Goal: Task Accomplishment & Management: Use online tool/utility

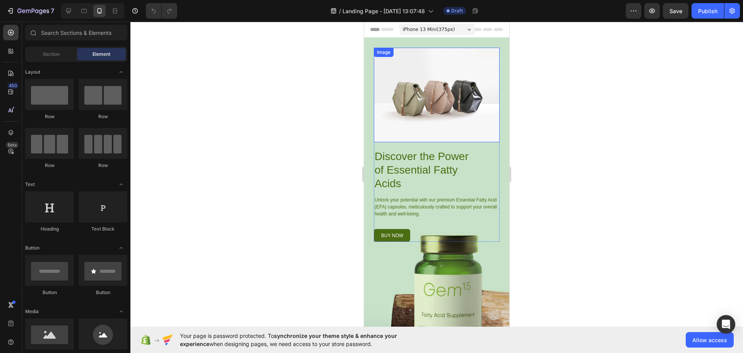
click at [420, 82] on img at bounding box center [437, 95] width 126 height 94
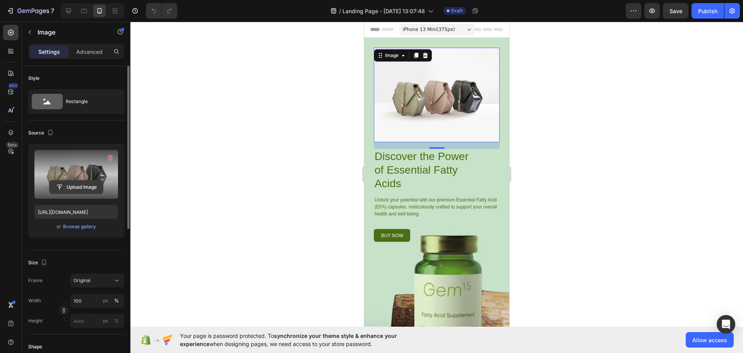
click at [80, 185] on input "file" at bounding box center [76, 186] width 53 height 13
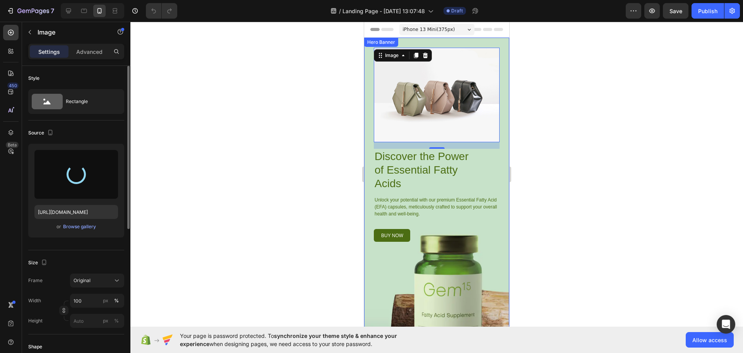
type input "[URL][DOMAIN_NAME]"
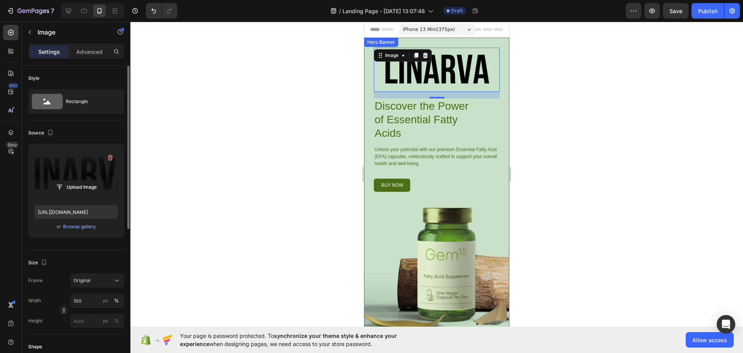
click at [283, 110] on div at bounding box center [436, 187] width 613 height 331
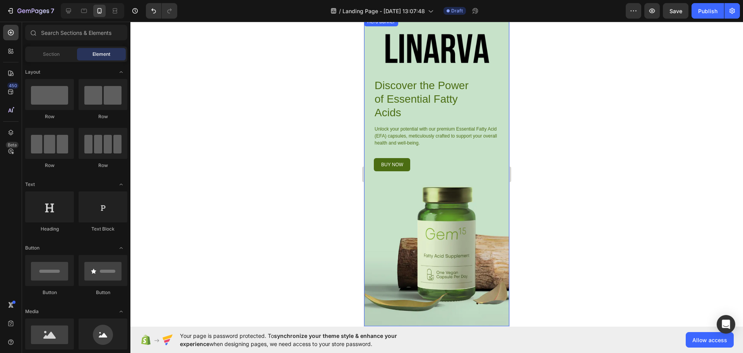
scroll to position [39, 0]
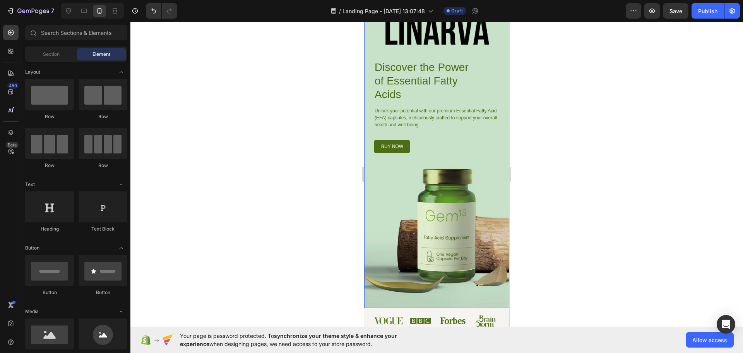
click at [388, 193] on div "Image Discover the Power of Essential Fatty Acids Heading Unlock your potential…" at bounding box center [436, 153] width 145 height 309
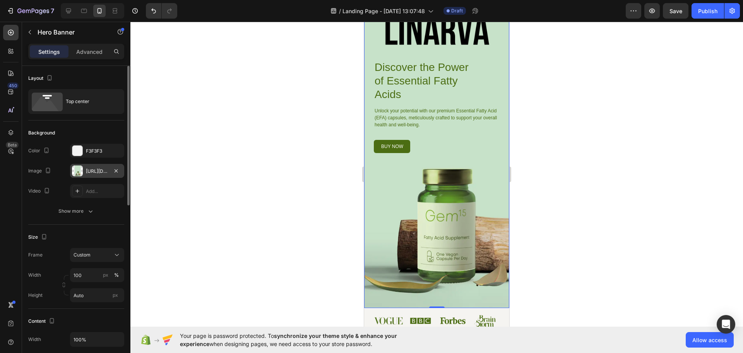
click at [98, 170] on div "[URL][DOMAIN_NAME]" at bounding box center [97, 171] width 22 height 7
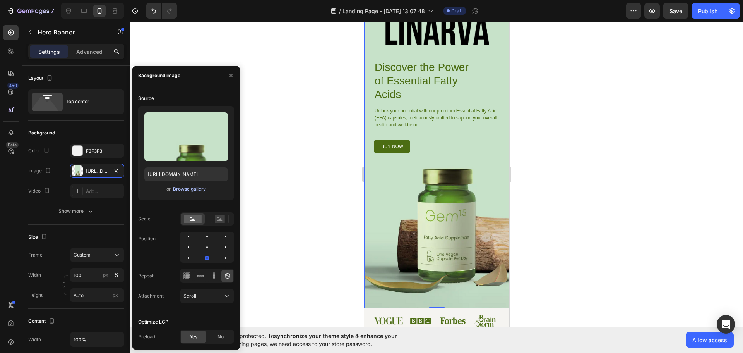
click at [188, 189] on div "Browse gallery" at bounding box center [189, 188] width 33 height 7
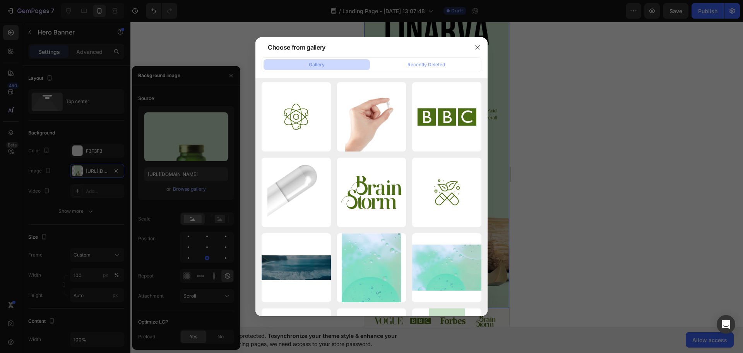
scroll to position [0, 0]
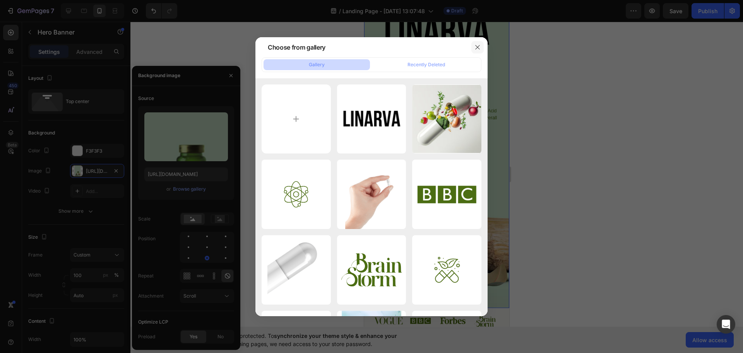
click at [476, 47] on icon "button" at bounding box center [478, 47] width 6 height 6
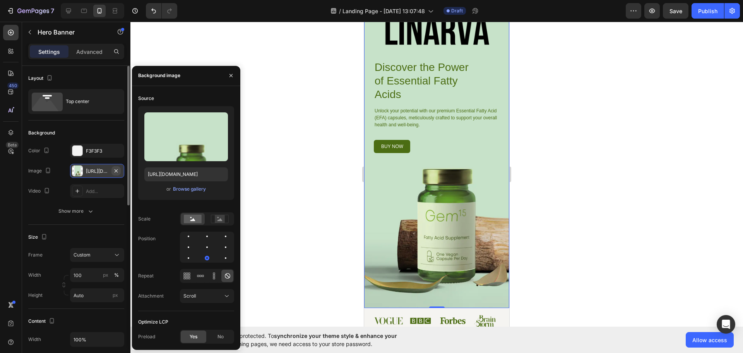
click at [114, 169] on icon "button" at bounding box center [116, 171] width 6 height 6
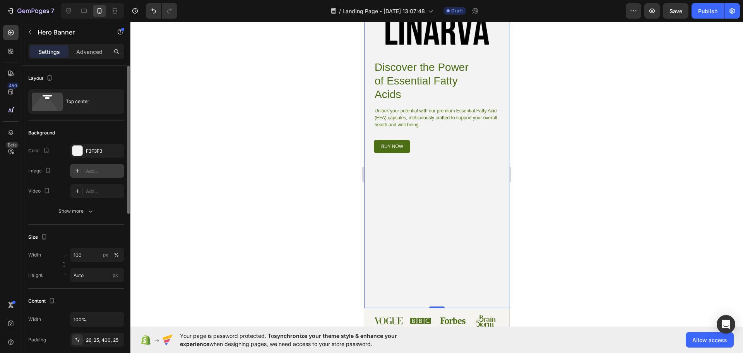
click at [77, 169] on icon at bounding box center [77, 171] width 6 height 6
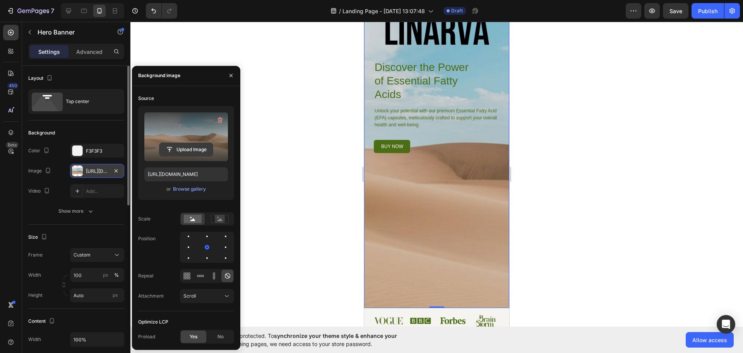
click at [182, 149] on input "file" at bounding box center [185, 149] width 53 height 13
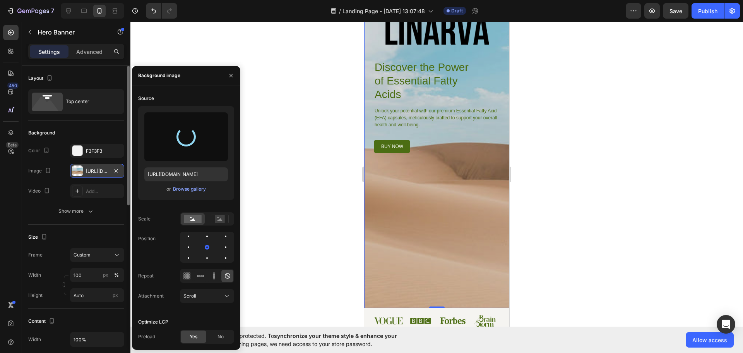
type input "[URL][DOMAIN_NAME]"
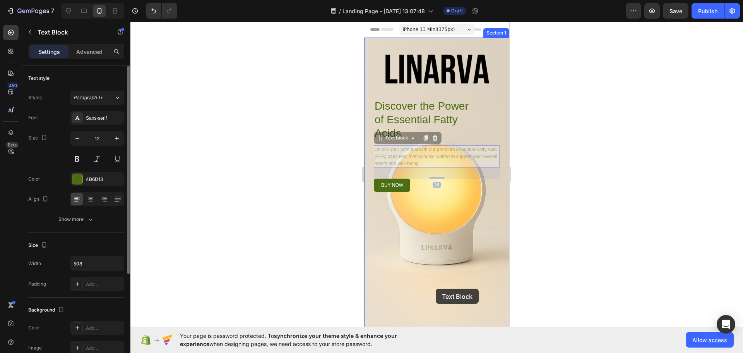
drag, startPoint x: 444, startPoint y: 158, endPoint x: 435, endPoint y: 285, distance: 128.0
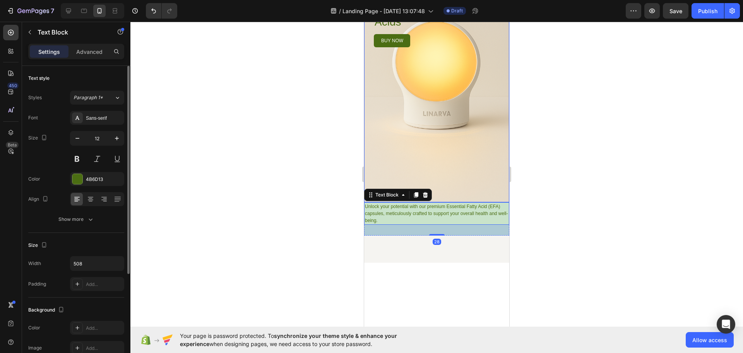
scroll to position [155, 0]
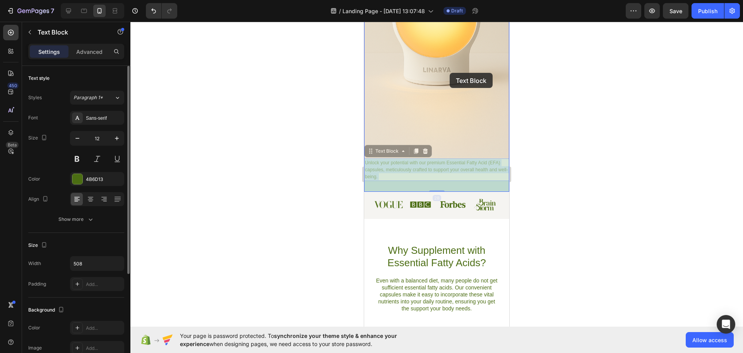
drag, startPoint x: 449, startPoint y: 168, endPoint x: 450, endPoint y: 73, distance: 94.8
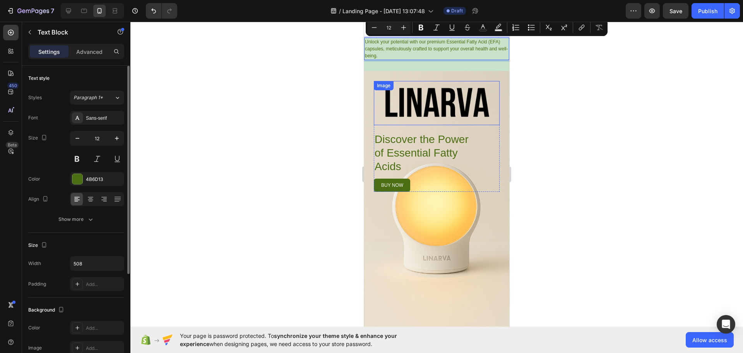
drag, startPoint x: 444, startPoint y: 45, endPoint x: 452, endPoint y: 116, distance: 72.0
click at [288, 110] on div at bounding box center [436, 187] width 613 height 331
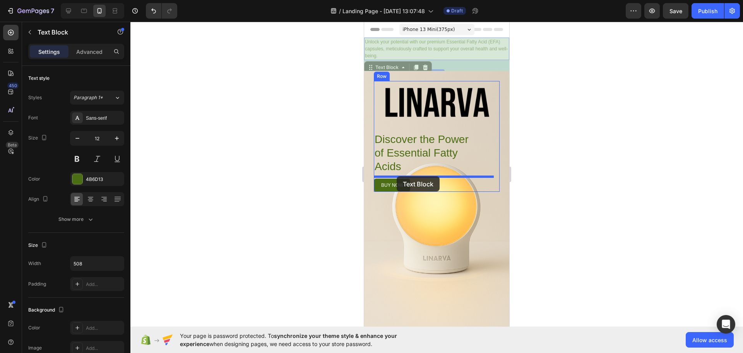
drag, startPoint x: 398, startPoint y: 44, endPoint x: 397, endPoint y: 176, distance: 132.4
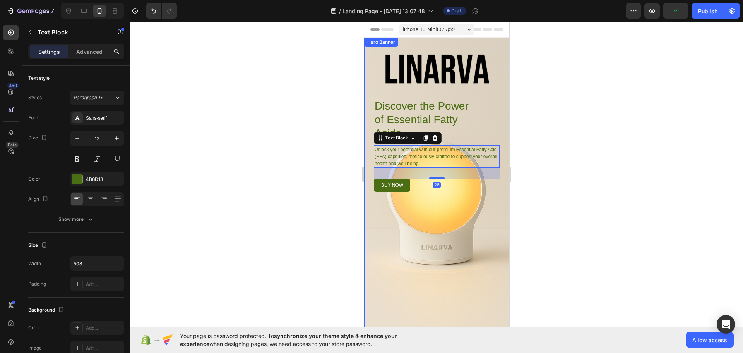
click at [304, 171] on div at bounding box center [436, 187] width 613 height 331
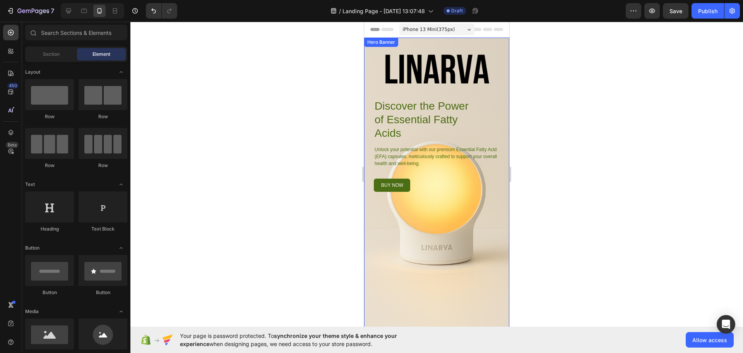
click at [429, 281] on div "Image Discover the Power of Essential Fatty Acids Heading Unlock your potential…" at bounding box center [436, 192] width 145 height 309
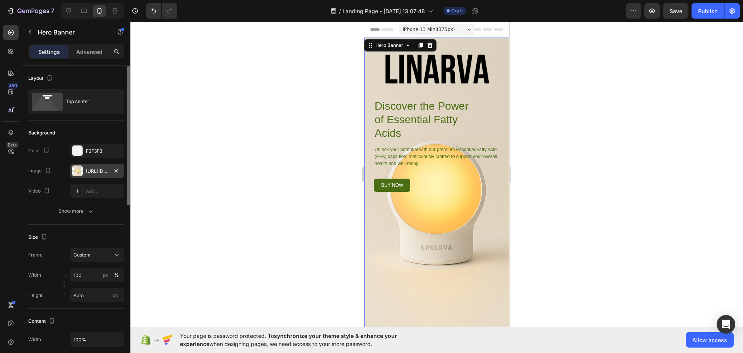
click at [91, 169] on div "[URL][DOMAIN_NAME]" at bounding box center [97, 171] width 22 height 7
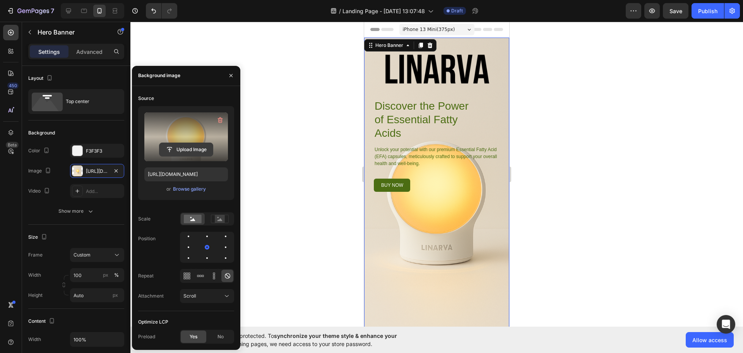
click at [184, 147] on input "file" at bounding box center [185, 149] width 53 height 13
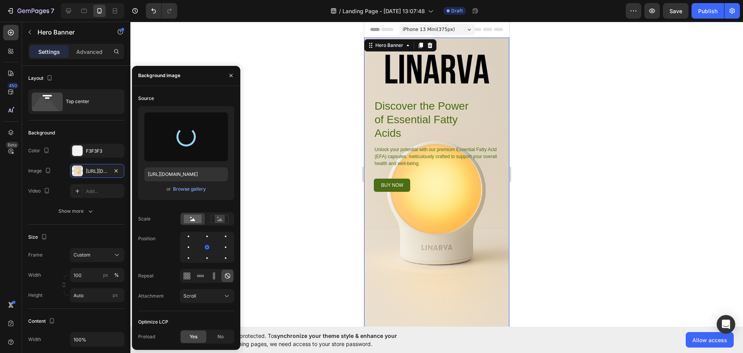
type input "[URL][DOMAIN_NAME]"
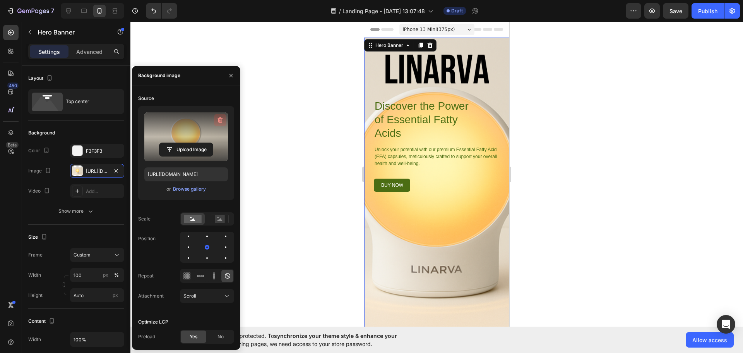
click at [219, 119] on icon "button" at bounding box center [220, 120] width 8 height 8
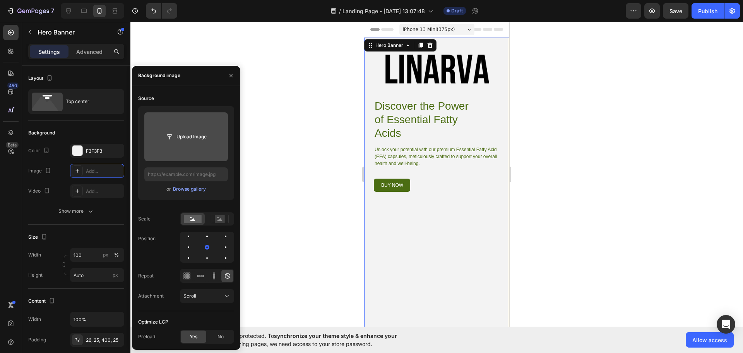
click at [284, 75] on div at bounding box center [436, 187] width 613 height 331
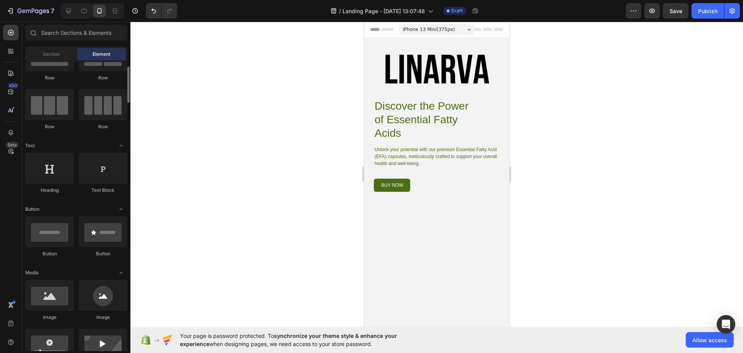
scroll to position [77, 0]
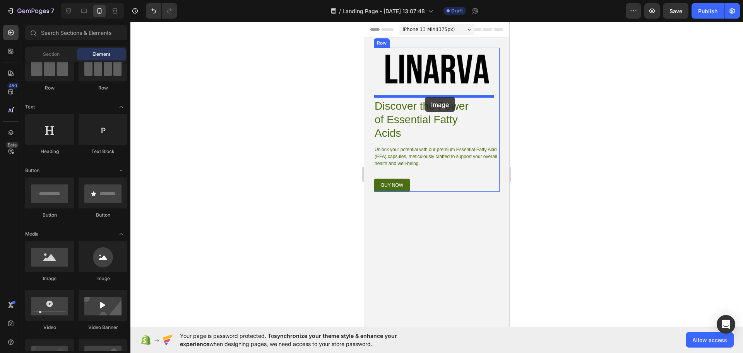
drag, startPoint x: 410, startPoint y: 284, endPoint x: 425, endPoint y: 97, distance: 187.9
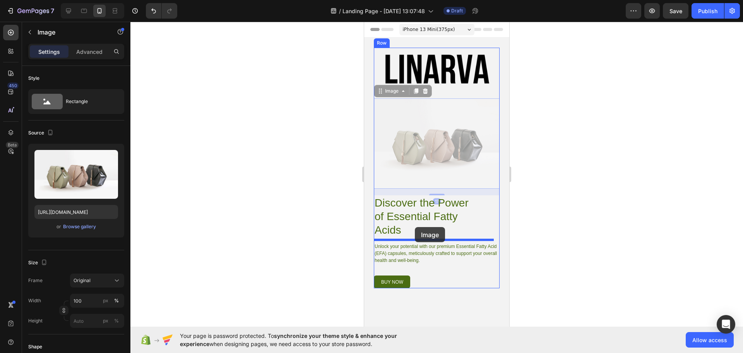
drag, startPoint x: 427, startPoint y: 146, endPoint x: 415, endPoint y: 227, distance: 82.2
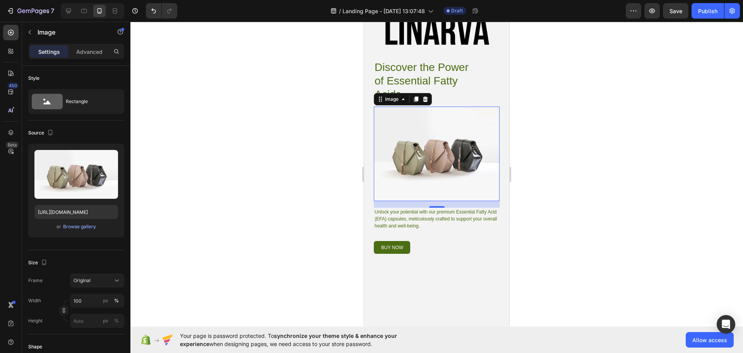
scroll to position [0, 0]
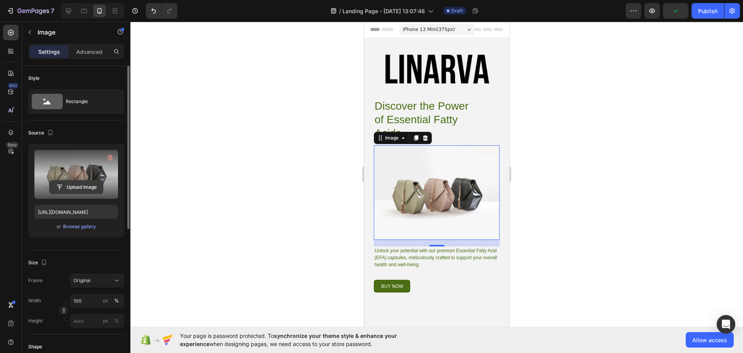
click at [72, 184] on input "file" at bounding box center [76, 186] width 53 height 13
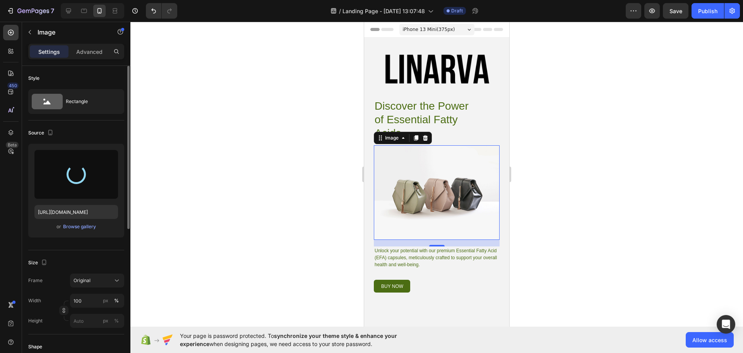
type input "[URL][DOMAIN_NAME]"
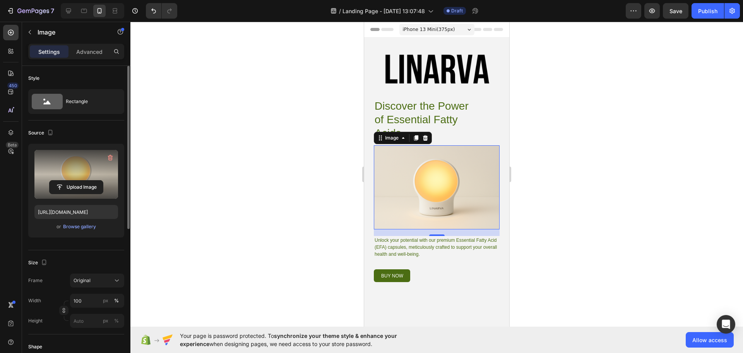
click at [542, 211] on div at bounding box center [436, 187] width 613 height 331
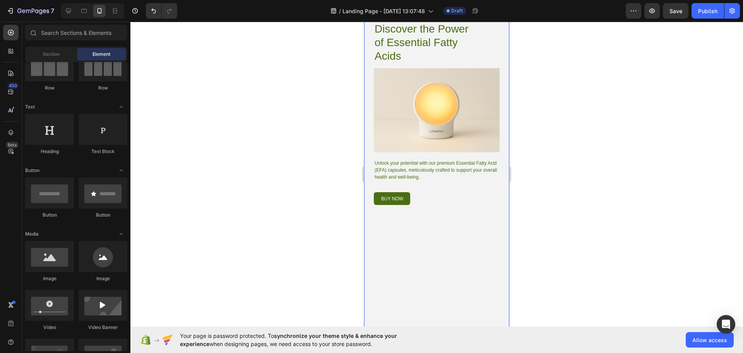
scroll to position [77, 0]
click at [435, 239] on div "Image Discover the Power of Essential Fatty Acids Heading Image Unlock your pot…" at bounding box center [436, 159] width 145 height 399
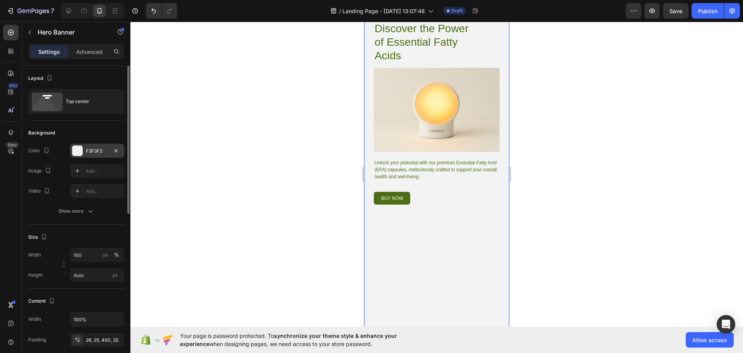
click at [93, 148] on div "F3F3F3" at bounding box center [97, 150] width 22 height 7
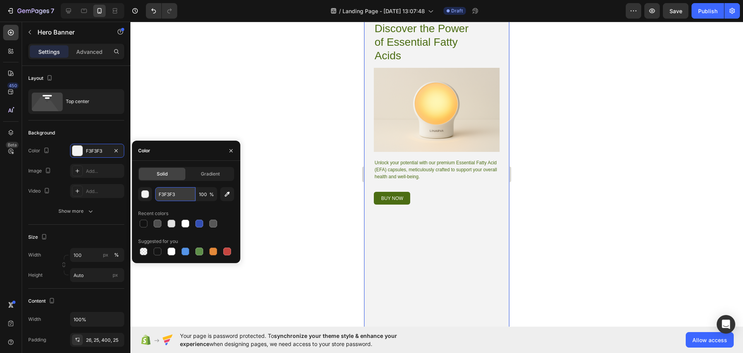
click at [178, 195] on input "F3F3F3" at bounding box center [175, 194] width 40 height 14
type input "f"
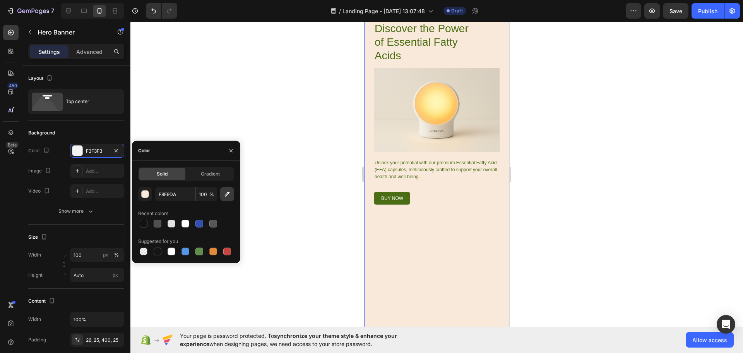
click at [225, 193] on icon "button" at bounding box center [227, 194] width 8 height 8
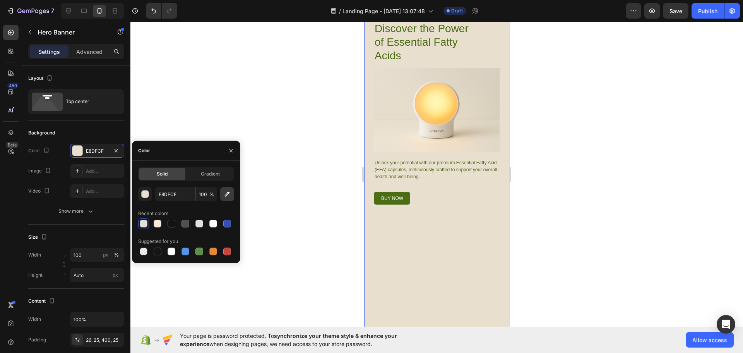
click at [230, 195] on icon "button" at bounding box center [227, 194] width 8 height 8
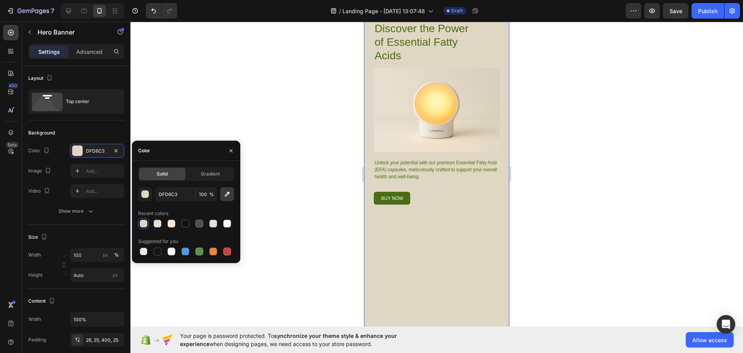
click at [228, 195] on icon "button" at bounding box center [227, 194] width 8 height 8
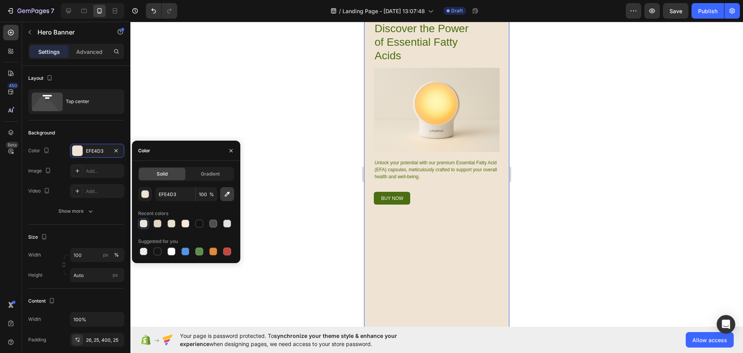
click at [230, 189] on button "button" at bounding box center [227, 194] width 14 height 14
type input "E6DDCE"
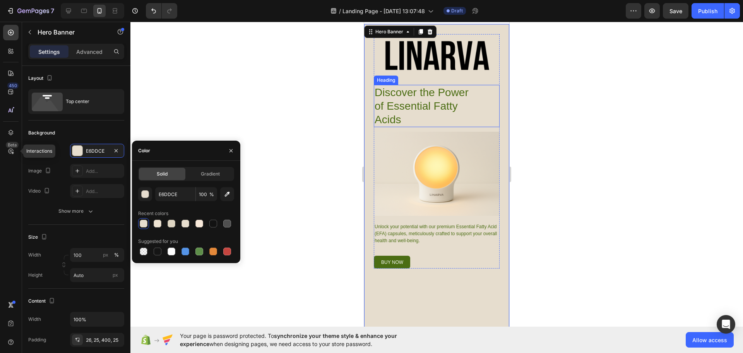
scroll to position [0, 0]
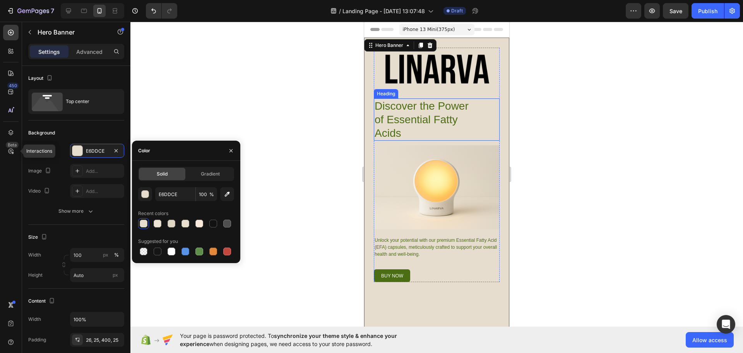
click at [415, 118] on h1 "Discover the Power of Essential Fatty Acids" at bounding box center [427, 119] width 106 height 42
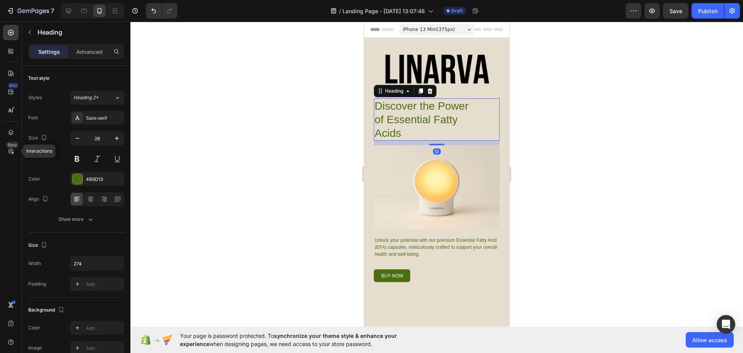
click at [402, 124] on h1 "Discover the Power of Essential Fatty Acids" at bounding box center [427, 119] width 106 height 42
click at [402, 124] on p "Discover the Power of Essential Fatty Acids" at bounding box center [427, 119] width 105 height 41
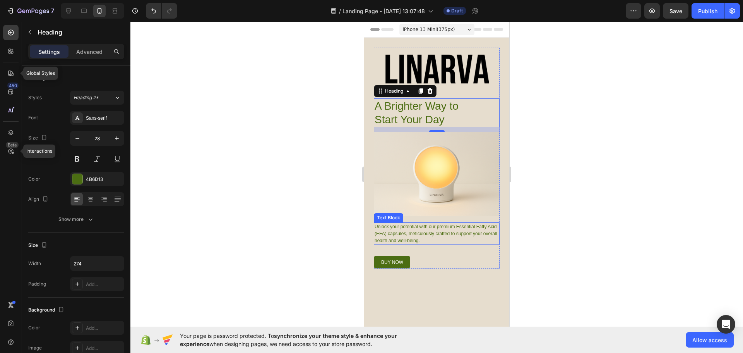
click at [412, 228] on p "Unlock your potential with our premium Essential Fatty Acid (EFA) capsules, met…" at bounding box center [437, 233] width 124 height 21
click at [444, 230] on p "Unlock your potential with our premium Essential Fatty Acid (EFA) capsules, met…" at bounding box center [437, 233] width 124 height 21
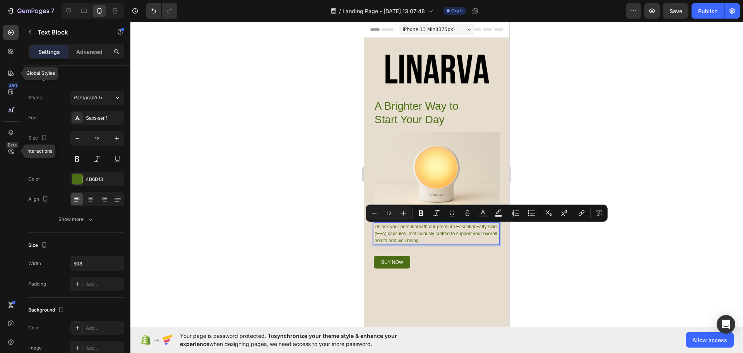
click at [440, 235] on p "Unlock your potential with our premium Essential Fatty Acid (EFA) capsules, met…" at bounding box center [437, 233] width 124 height 21
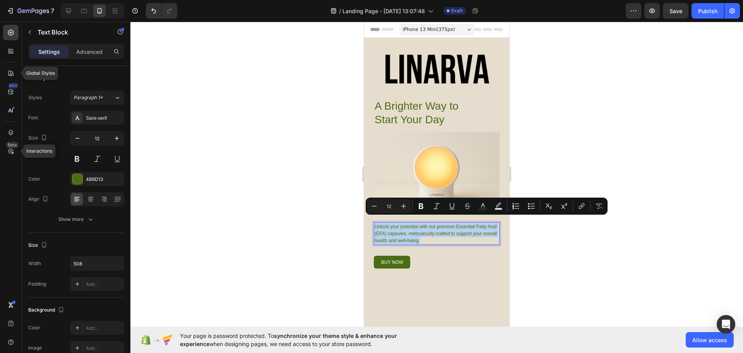
drag, startPoint x: 436, startPoint y: 233, endPoint x: 375, endPoint y: 217, distance: 63.7
click at [375, 223] on p "Unlock your potential with our premium Essential Fatty Acid (EFA) capsules, met…" at bounding box center [437, 233] width 124 height 21
copy p "Unlock your potential with our premium Essential Fatty Acid (EFA) capsules, met…"
click at [441, 230] on p "Unlock your potential with our premium Essential Fatty Acid (EFA) capsules, met…" at bounding box center [437, 233] width 124 height 21
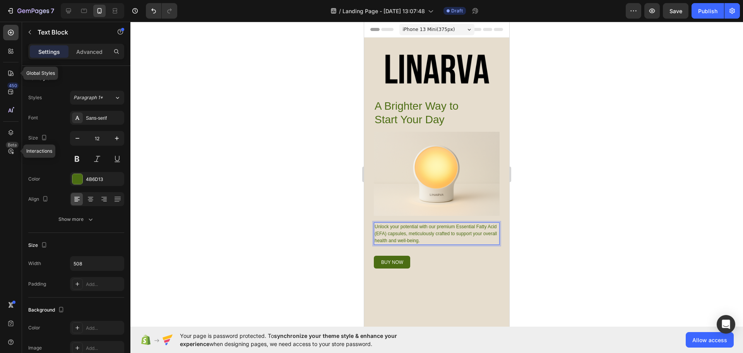
click at [436, 235] on p "Unlock your potential with our premium Essential Fatty Acid (EFA) capsules, met…" at bounding box center [437, 233] width 124 height 21
drag, startPoint x: 436, startPoint y: 235, endPoint x: 374, endPoint y: 220, distance: 64.3
click at [374, 220] on div "Image A Brighter Way to Start Your Day Heading Image Unlock your potential with…" at bounding box center [436, 231] width 145 height 386
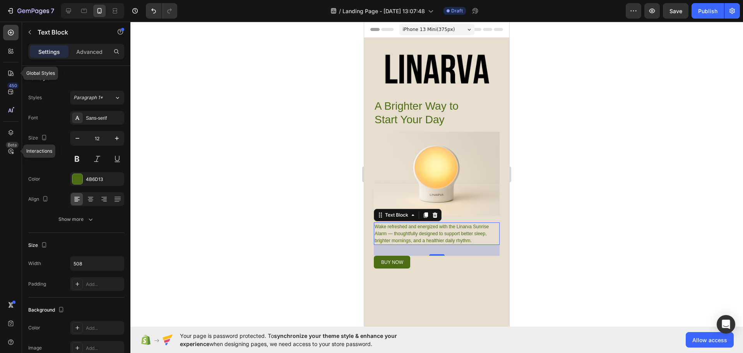
click at [472, 235] on p "Wake refreshed and energized with the Linarva Sunrise Alarm — thoughtfully desi…" at bounding box center [437, 233] width 124 height 21
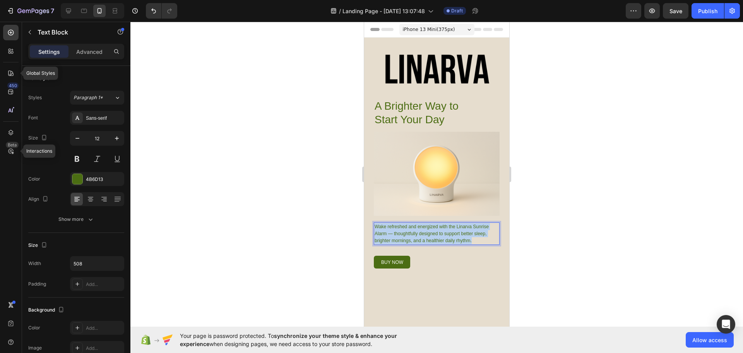
drag, startPoint x: 472, startPoint y: 233, endPoint x: 374, endPoint y: 222, distance: 98.6
click at [374, 222] on div "Wake refreshed and energized with the Linarva Sunrise Alarm — thoughtfully desi…" at bounding box center [437, 233] width 126 height 22
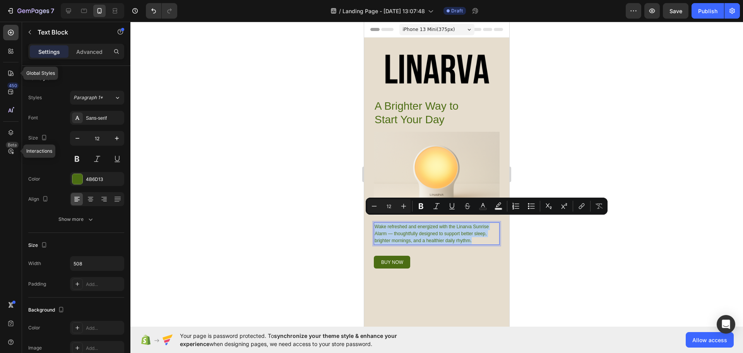
click at [380, 223] on p "Wake refreshed and energized with the Linarva Sunrise Alarm — thoughtfully desi…" at bounding box center [437, 233] width 124 height 21
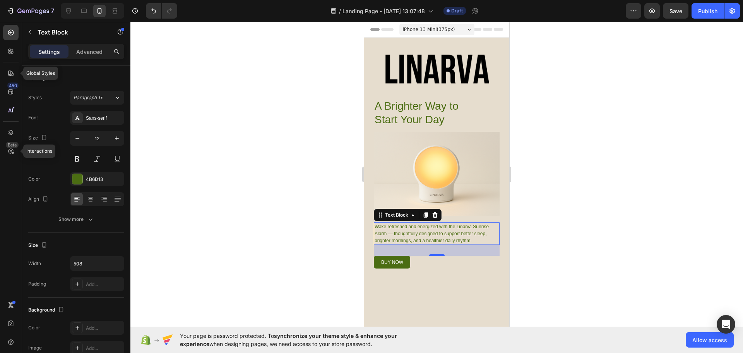
click at [432, 231] on p "Wake refreshed and energized with the Linarva Sunrise Alarm — thoughtfully desi…" at bounding box center [437, 233] width 124 height 21
click at [481, 233] on p "Wake refreshed and energized with the Linarva Sunrise Alarm — thoughtfully desi…" at bounding box center [437, 233] width 124 height 21
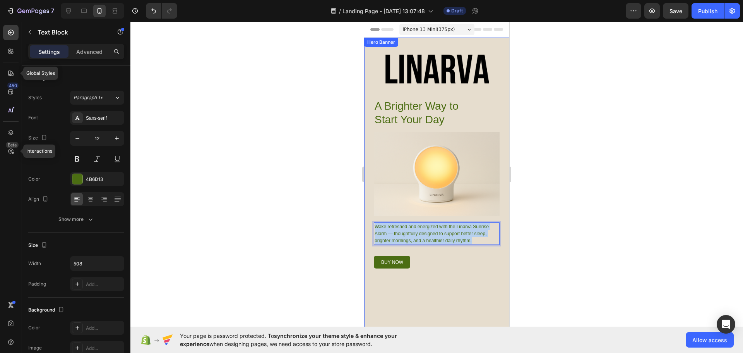
drag, startPoint x: 452, startPoint y: 231, endPoint x: 368, endPoint y: 219, distance: 85.3
click at [368, 219] on div "Image A Brighter Way to Start Your Day Heading Image Wake refreshed and energiz…" at bounding box center [436, 231] width 145 height 386
click at [408, 228] on p "A gentle sunrise glow alarm clock designed to help you wake naturally, supporti…" at bounding box center [437, 233] width 124 height 21
click at [387, 234] on p "A gentle sunrise glow alarm clock designed to help you wake naturally. Supporti…" at bounding box center [437, 233] width 124 height 21
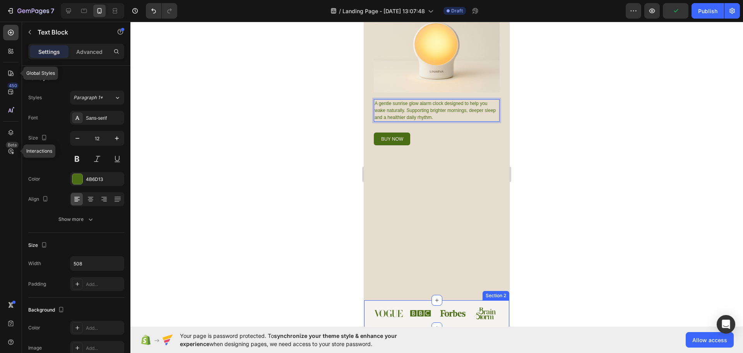
scroll to position [194, 0]
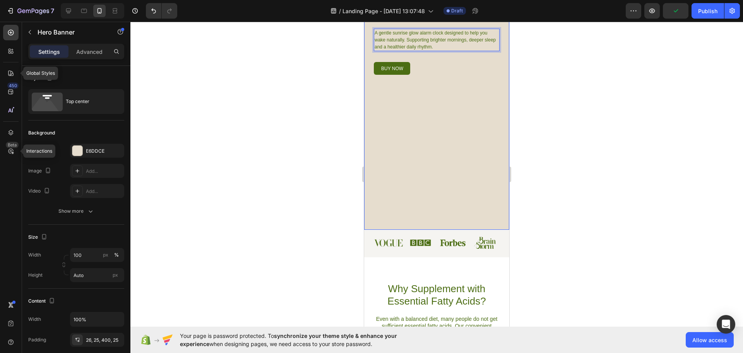
click at [449, 223] on div "Image A Brighter Way to Start Your Day Heading Image A gentle sunrise glow alar…" at bounding box center [436, 37] width 145 height 386
drag, startPoint x: 438, startPoint y: 223, endPoint x: 428, endPoint y: 94, distance: 128.5
click at [428, 94] on div "Image A Brighter Way to Start Your Day Heading Image A gentle sunrise glow alar…" at bounding box center [436, 37] width 145 height 386
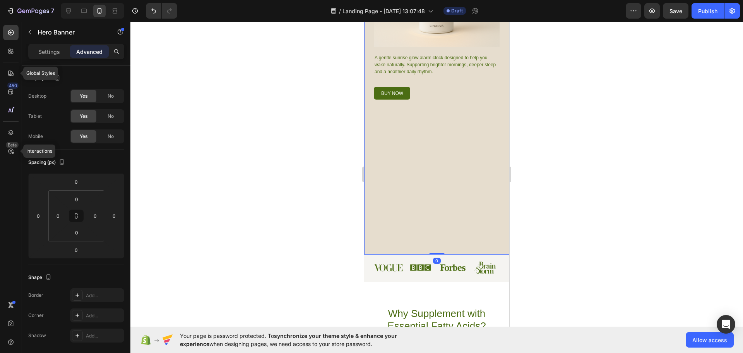
scroll to position [155, 0]
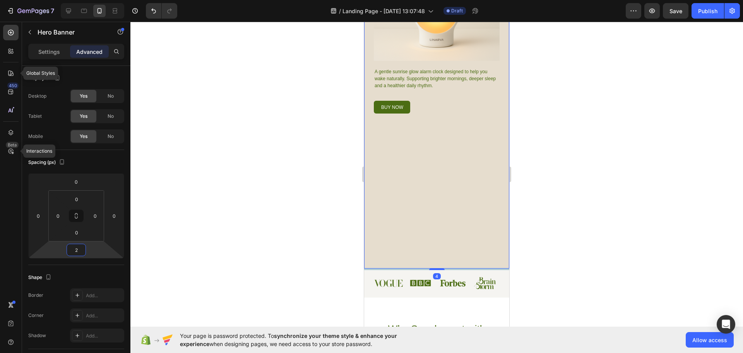
type input "0"
click at [74, 0] on html "7 Version history / Landing Page - [DATE] 13:07:48 Draft Preview Save Publish G…" at bounding box center [371, 0] width 743 height 0
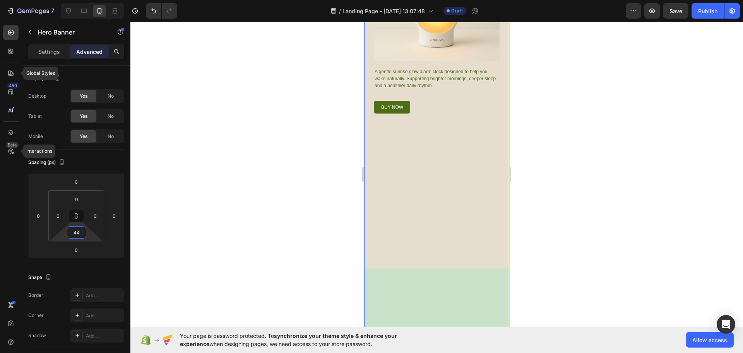
type input "0"
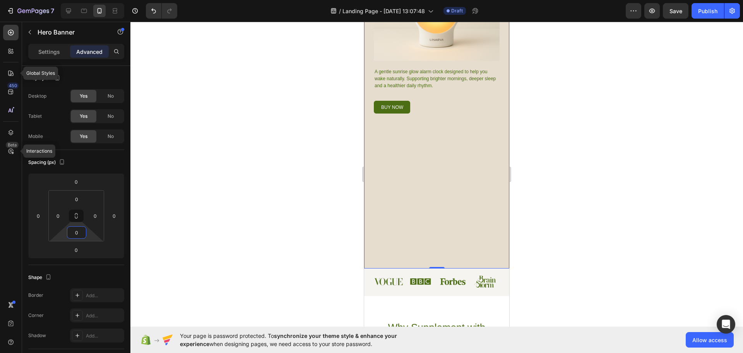
drag, startPoint x: 74, startPoint y: 240, endPoint x: 79, endPoint y: 322, distance: 82.2
click at [79, 0] on html "7 Version history / Landing Page - [DATE] 13:07:48 Draft Preview Save Publish G…" at bounding box center [371, 0] width 743 height 0
click at [74, 214] on icon at bounding box center [76, 216] width 6 height 6
drag, startPoint x: 77, startPoint y: 240, endPoint x: 63, endPoint y: 272, distance: 35.7
click at [62, 0] on html "7 Version history / Landing Page - [DATE] 13:07:48 Draft Preview Publish Global…" at bounding box center [371, 0] width 743 height 0
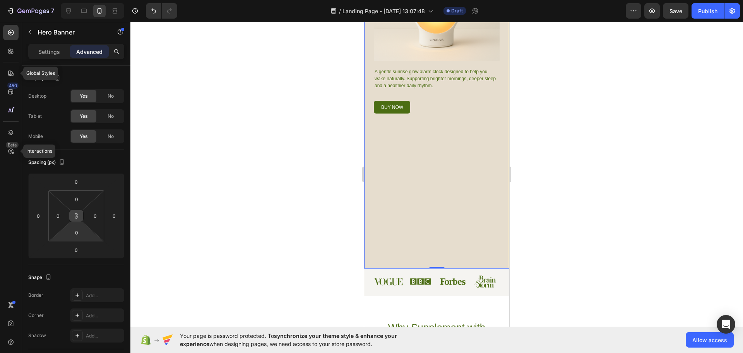
click at [73, 219] on button at bounding box center [76, 215] width 15 height 12
drag, startPoint x: 435, startPoint y: 262, endPoint x: 443, endPoint y: 179, distance: 83.2
click at [443, 179] on div "Image A Brighter Way to Start Your Day Heading Image A gentle sunrise glow alar…" at bounding box center [436, 76] width 145 height 386
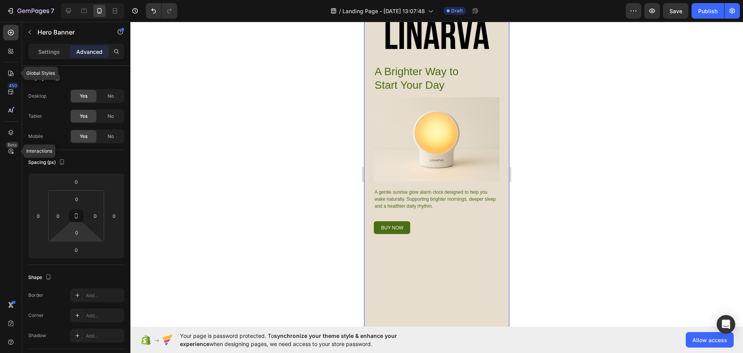
scroll to position [0, 0]
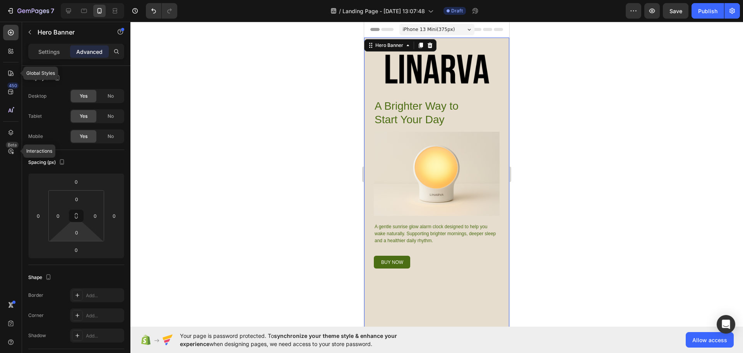
click at [368, 163] on div "Image A Brighter Way to Start Your Day Heading Image A gentle sunrise glow alar…" at bounding box center [436, 231] width 145 height 386
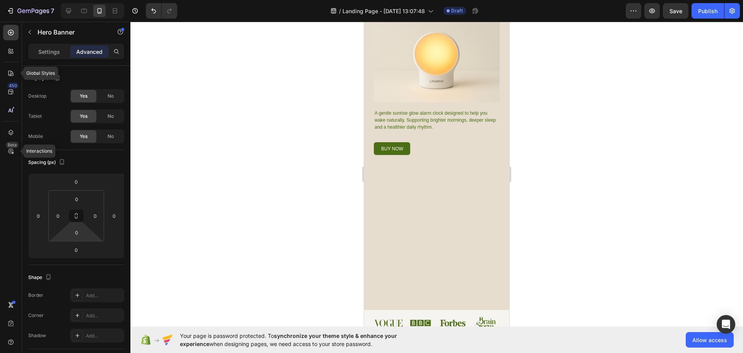
scroll to position [155, 0]
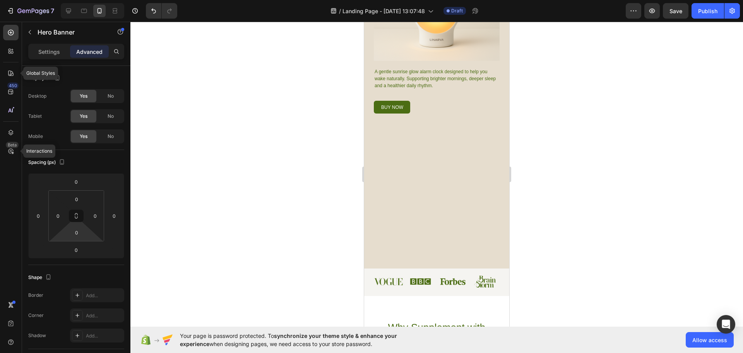
click at [435, 191] on div "Image A Brighter Way to Start Your Day Heading Image A gentle sunrise glow alar…" at bounding box center [436, 76] width 145 height 386
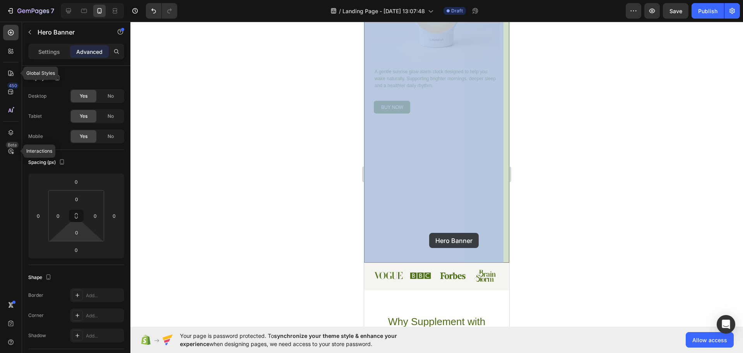
drag, startPoint x: 430, startPoint y: 141, endPoint x: 429, endPoint y: 233, distance: 91.7
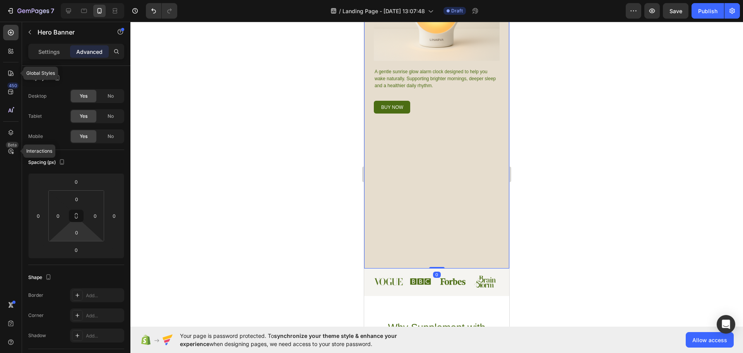
click at [436, 230] on div "Image A Brighter Way to Start Your Day Heading Image A gentle sunrise glow alar…" at bounding box center [436, 76] width 145 height 386
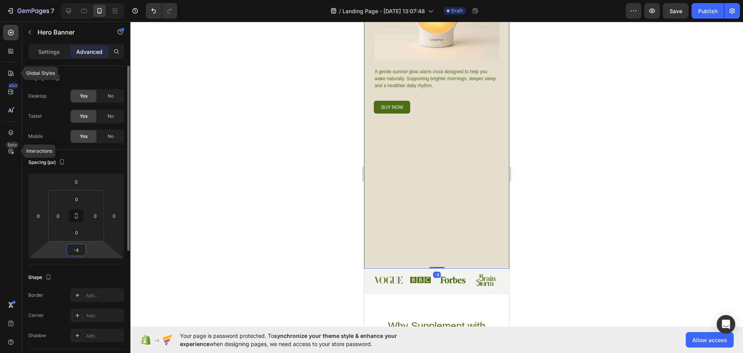
drag, startPoint x: 76, startPoint y: 257, endPoint x: 85, endPoint y: 254, distance: 8.9
click at [85, 0] on html "7 Version history / Landing Page - [DATE] 13:07:48 Draft Preview Save Publish G…" at bounding box center [371, 0] width 743 height 0
type input "0"
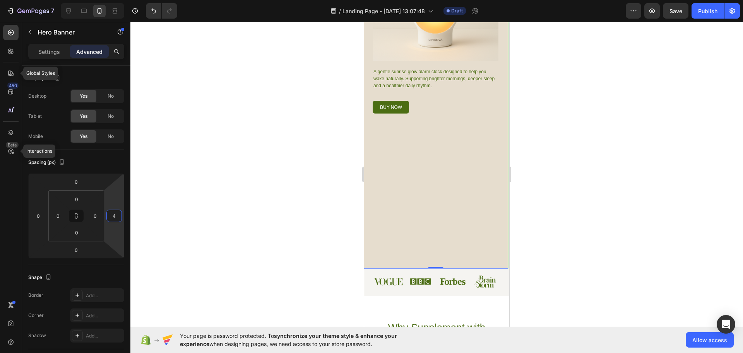
type input "2"
click at [123, 0] on html "7 Version history / Landing Page - [DATE] 13:07:48 Draft Preview Save Publish G…" at bounding box center [371, 0] width 743 height 0
click at [149, 254] on div at bounding box center [436, 187] width 613 height 331
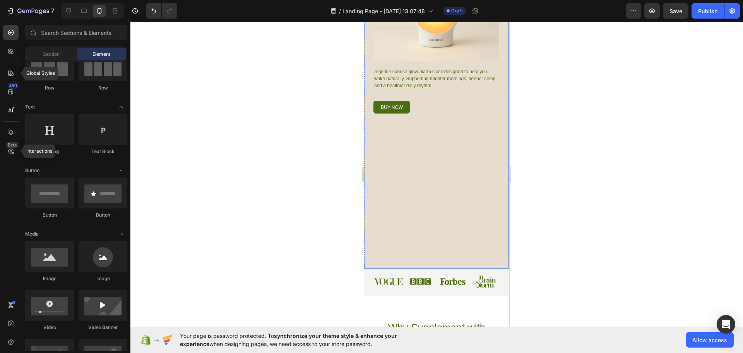
click at [449, 194] on div "Image A Brighter Way to Start Your Day Heading Image A gentle sunrise glow alar…" at bounding box center [436, 76] width 145 height 386
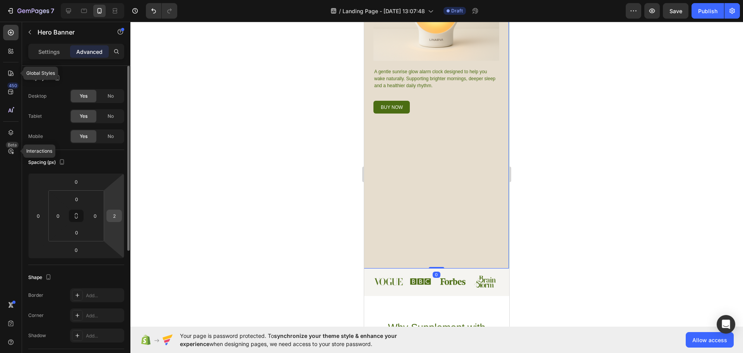
click at [117, 214] on input "2" at bounding box center [114, 216] width 12 height 12
type input "0"
click at [197, 224] on div at bounding box center [436, 187] width 613 height 331
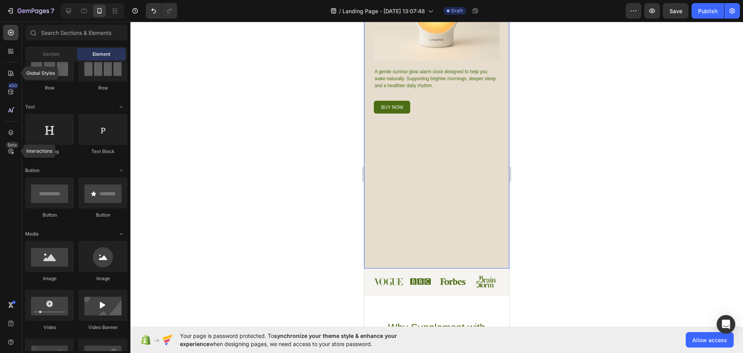
click at [465, 206] on div "Image A Brighter Way to Start Your Day Heading Image A gentle sunrise glow alar…" at bounding box center [436, 76] width 145 height 386
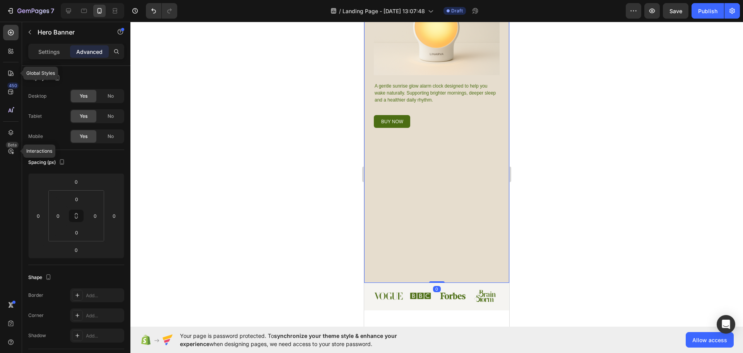
scroll to position [116, 0]
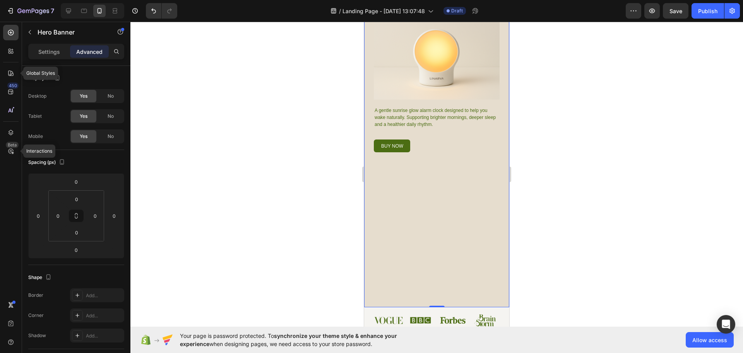
click at [442, 251] on div "Image A Brighter Way to Start Your Day Heading Image A gentle sunrise glow alar…" at bounding box center [436, 114] width 145 height 386
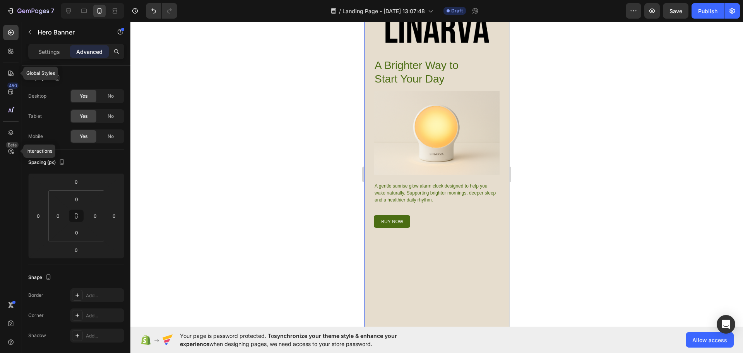
scroll to position [0, 0]
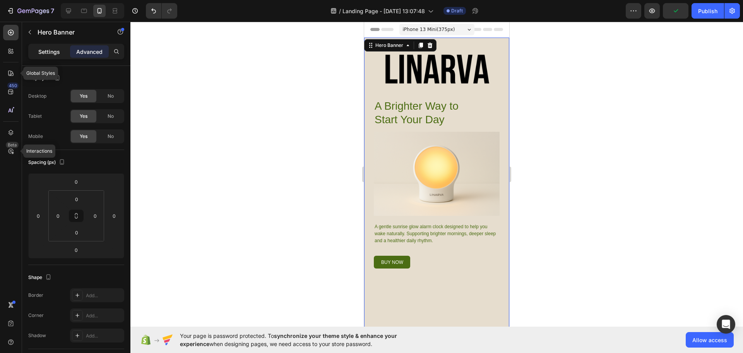
click at [49, 50] on p "Settings" at bounding box center [49, 52] width 22 height 8
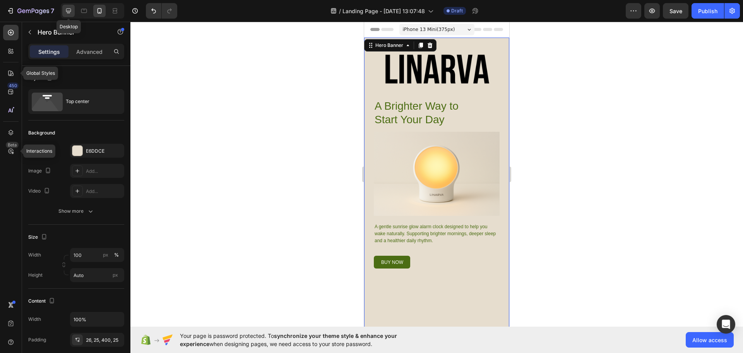
click at [72, 11] on icon at bounding box center [69, 11] width 8 height 8
type input "757"
type input "1220"
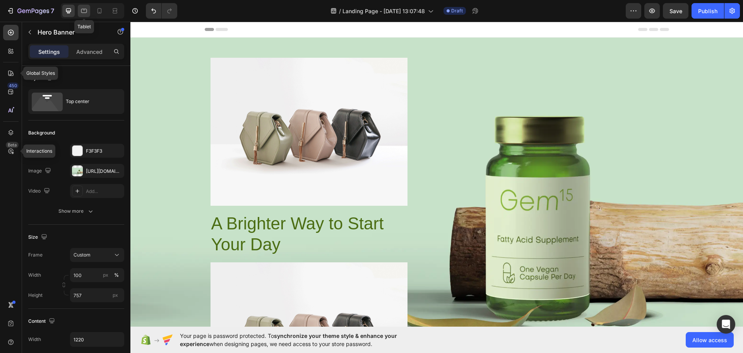
click at [85, 6] on div at bounding box center [84, 11] width 12 height 12
type input "Auto"
type input "100%"
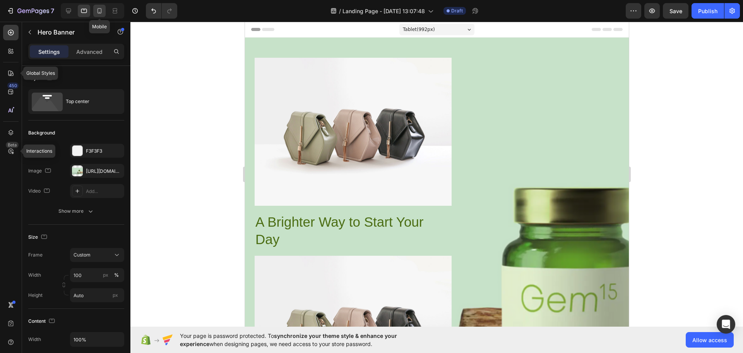
click at [104, 7] on div at bounding box center [99, 11] width 12 height 12
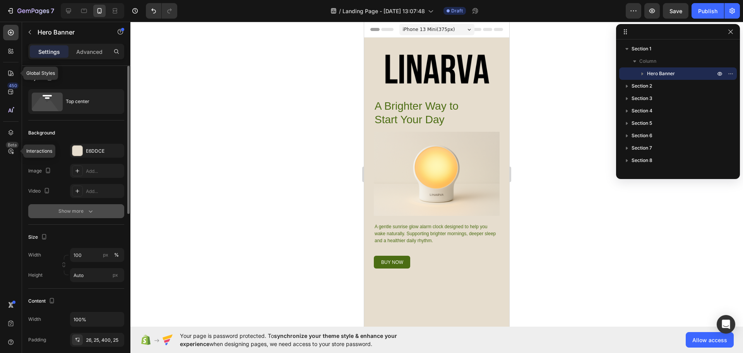
click at [81, 208] on div "Show more" at bounding box center [76, 211] width 36 height 8
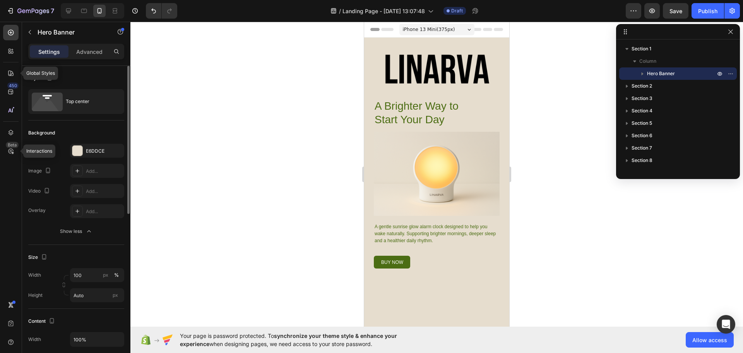
click at [81, 226] on button "Show less" at bounding box center [76, 231] width 96 height 14
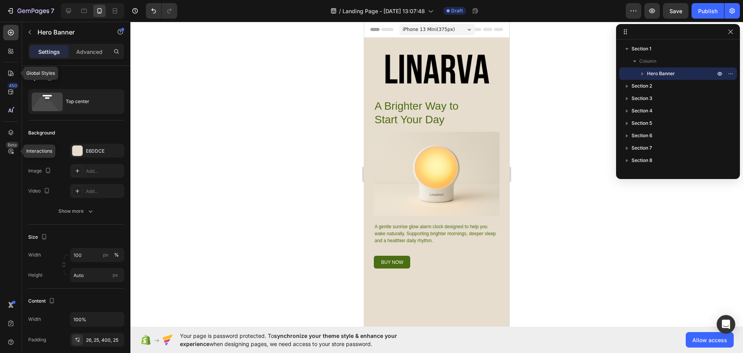
click at [465, 285] on div "Image A Brighter Way to Start Your Day Heading Image A gentle sunrise glow alar…" at bounding box center [436, 231] width 145 height 386
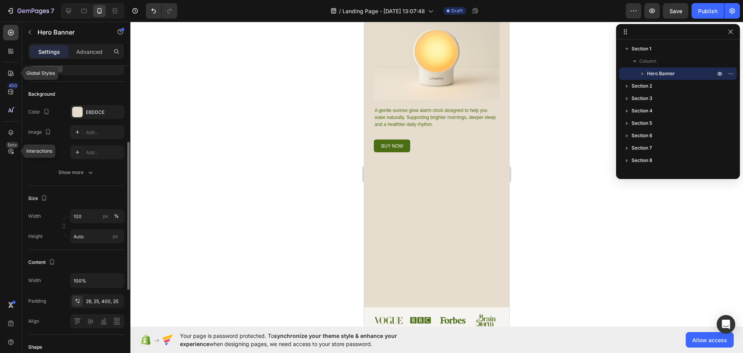
scroll to position [77, 0]
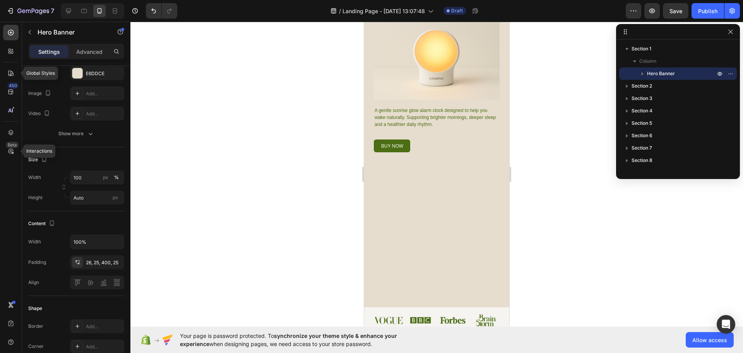
click at [447, 274] on div "Image A Brighter Way to Start Your Day Heading Image A gentle sunrise glow alar…" at bounding box center [436, 114] width 145 height 386
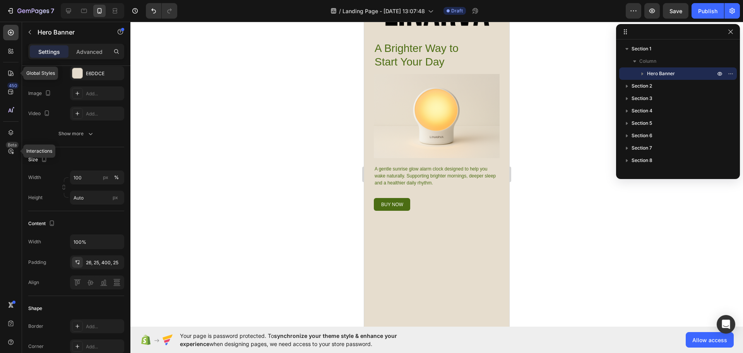
scroll to position [0, 0]
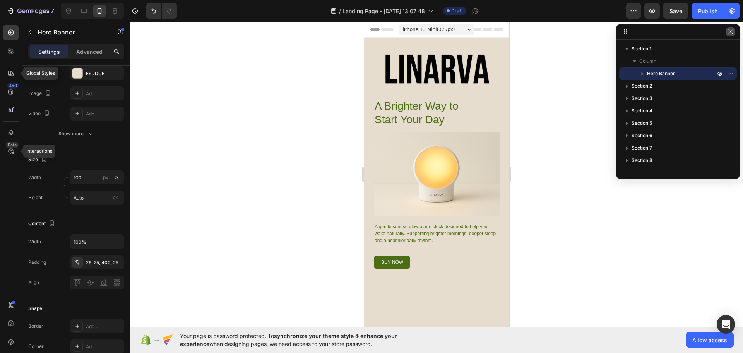
click at [732, 29] on icon "button" at bounding box center [731, 32] width 6 height 6
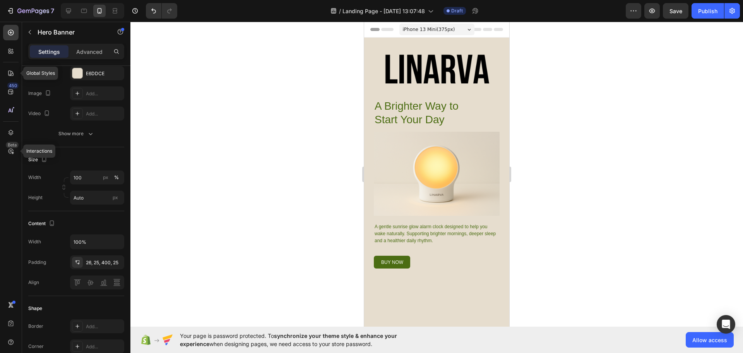
click at [384, 43] on div "Image A Brighter Way to Start Your Day Heading Image A gentle sunrise glow alar…" at bounding box center [436, 231] width 145 height 386
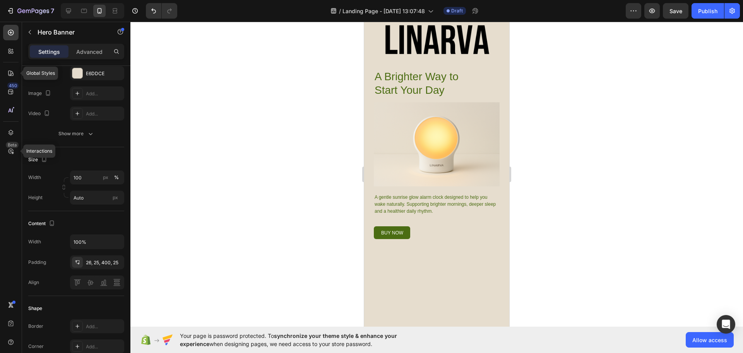
scroll to position [155, 0]
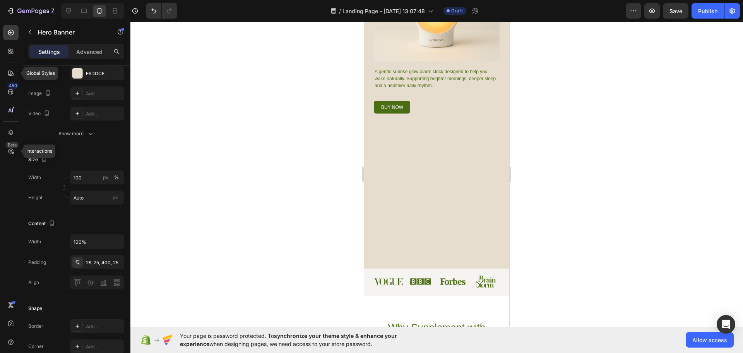
click at [446, 257] on div "Image A Brighter Way to Start Your Day Heading Image A gentle sunrise glow alar…" at bounding box center [436, 76] width 145 height 386
drag, startPoint x: 446, startPoint y: 257, endPoint x: 435, endPoint y: 225, distance: 34.4
click at [446, 257] on div "Image A Brighter Way to Start Your Day Heading Image A gentle sunrise glow alar…" at bounding box center [436, 76] width 145 height 386
click at [420, 186] on div "Image A Brighter Way to Start Your Day Heading Image A gentle sunrise glow alar…" at bounding box center [436, 76] width 145 height 386
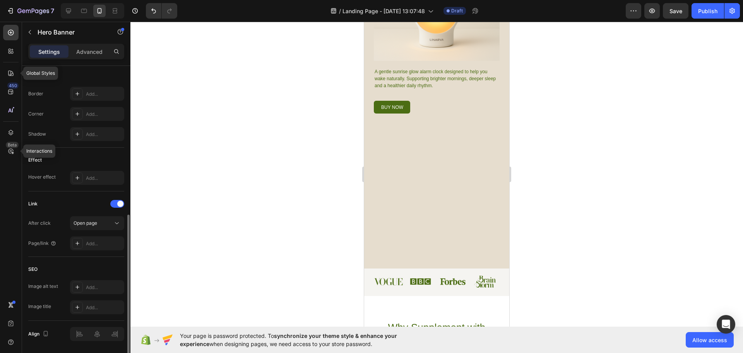
scroll to position [335, 0]
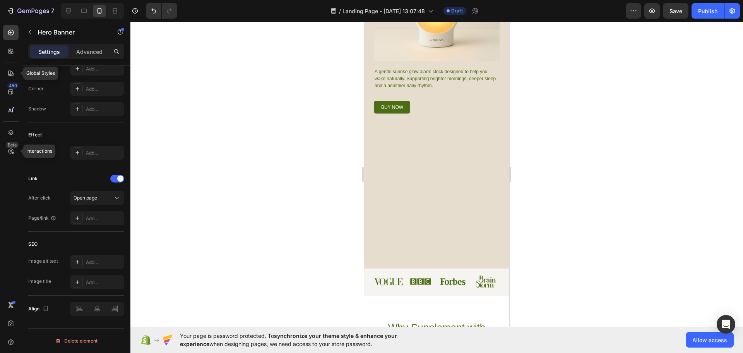
drag, startPoint x: 436, startPoint y: 264, endPoint x: 436, endPoint y: 213, distance: 51.1
click at [434, 265] on icon at bounding box center [437, 268] width 6 height 6
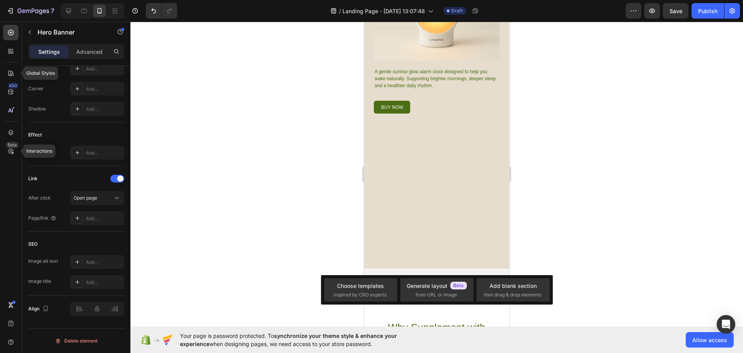
click at [443, 240] on div "Image A Brighter Way to Start Your Day Heading Image A gentle sunrise glow alar…" at bounding box center [436, 76] width 145 height 386
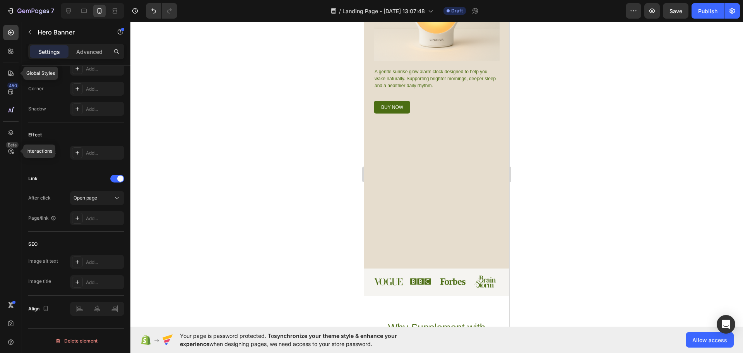
click at [451, 185] on div "Image A Brighter Way to Start Your Day Heading Image A gentle sunrise glow alar…" at bounding box center [436, 76] width 145 height 386
click at [451, 188] on div "Image A Brighter Way to Start Your Day Heading Image A gentle sunrise glow alar…" at bounding box center [436, 76] width 145 height 386
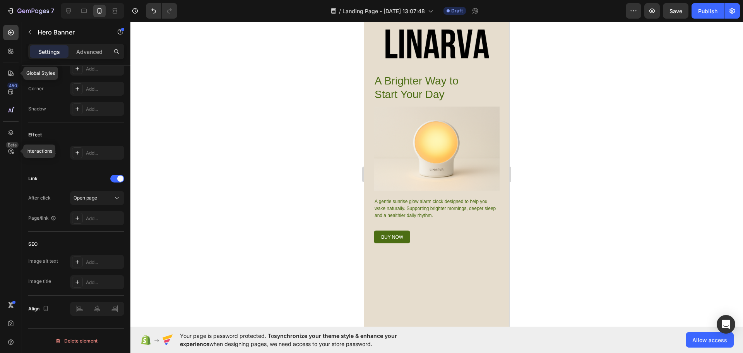
scroll to position [39, 0]
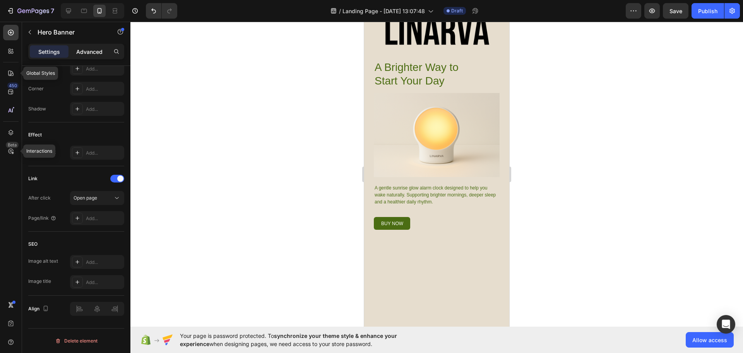
click at [92, 51] on p "Advanced" at bounding box center [89, 52] width 26 height 8
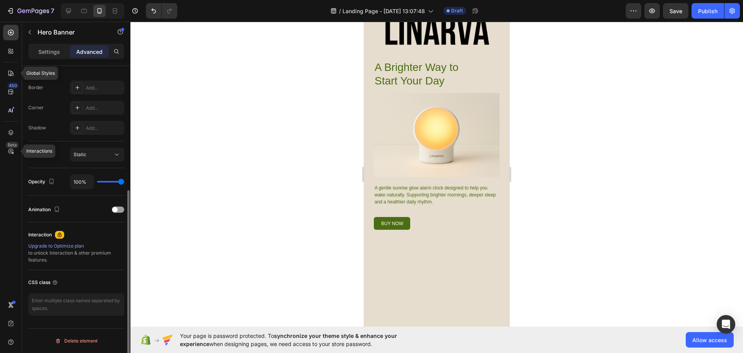
scroll to position [207, 0]
click at [437, 279] on div "Image A Brighter Way to Start Your Day Heading Image A gentle sunrise glow alar…" at bounding box center [436, 192] width 145 height 386
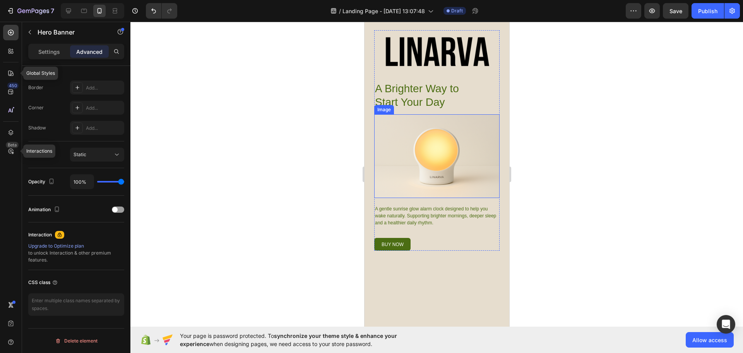
scroll to position [0, 0]
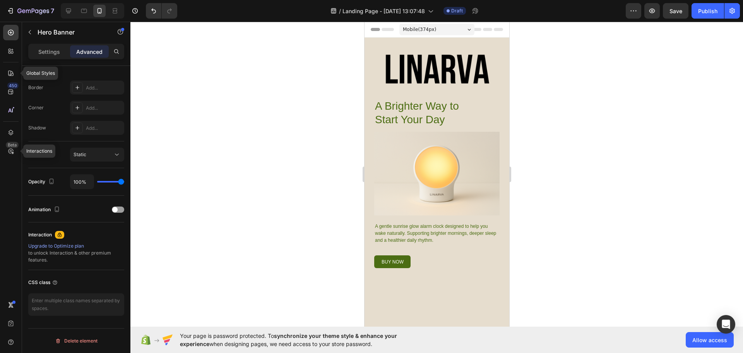
click at [434, 43] on div "Image A Brighter Way to Start Your Day Heading Image A gentle sunrise glow alar…" at bounding box center [436, 230] width 145 height 385
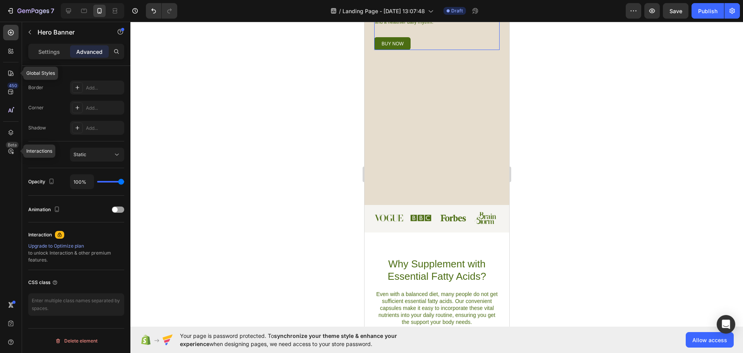
scroll to position [232, 0]
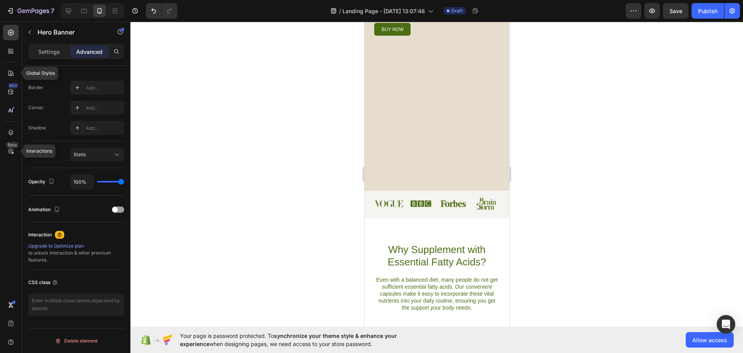
click at [432, 231] on div "Why Supplement with Essential Fatty Acids? Heading Even with a balanced diet, m…" at bounding box center [436, 282] width 145 height 129
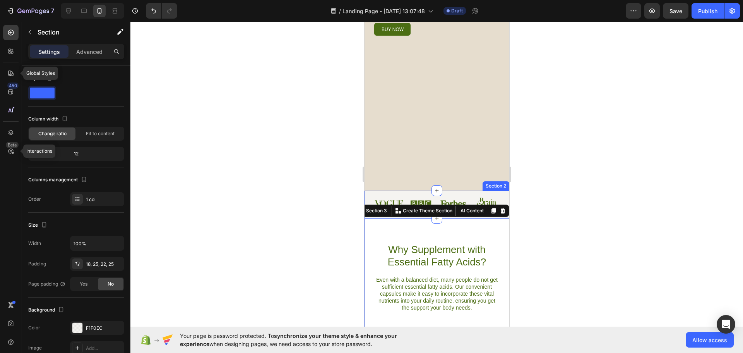
click at [404, 190] on div "Image Image Image Image Row Section 2" at bounding box center [436, 203] width 145 height 27
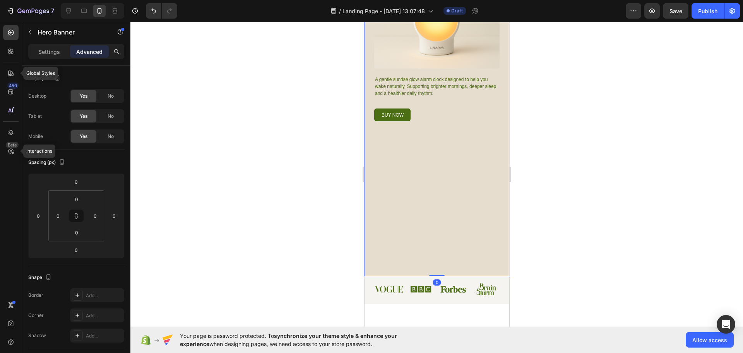
scroll to position [116, 0]
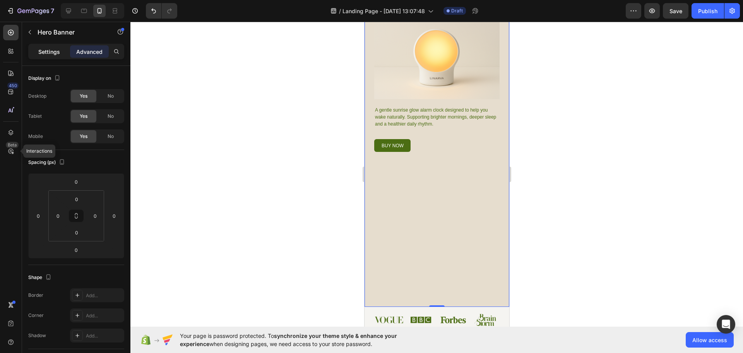
click at [45, 51] on p "Settings" at bounding box center [49, 52] width 22 height 8
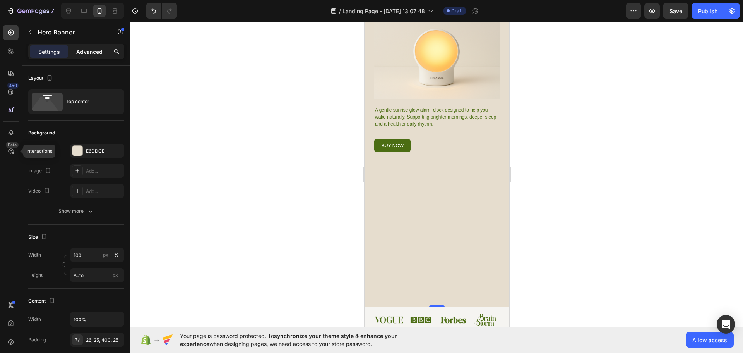
click at [79, 53] on p "Advanced" at bounding box center [89, 52] width 26 height 8
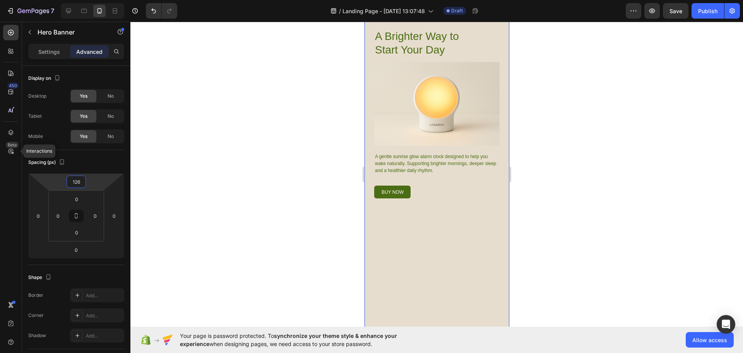
drag, startPoint x: 78, startPoint y: 175, endPoint x: 88, endPoint y: 151, distance: 26.4
click at [88, 0] on html "7 Version history / Landing Page - [DATE] 13:07:48 Draft Preview Save Publish 4…" at bounding box center [371, 0] width 743 height 0
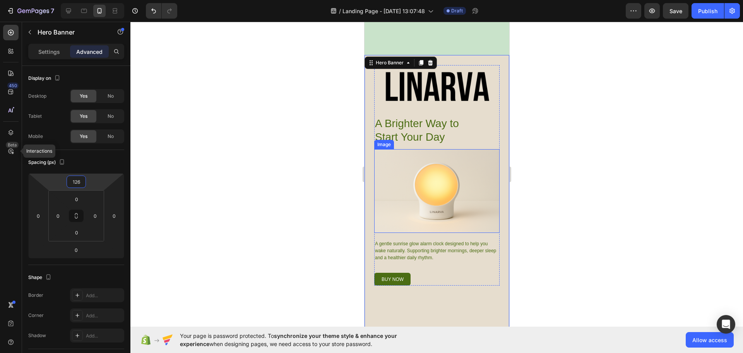
scroll to position [0, 0]
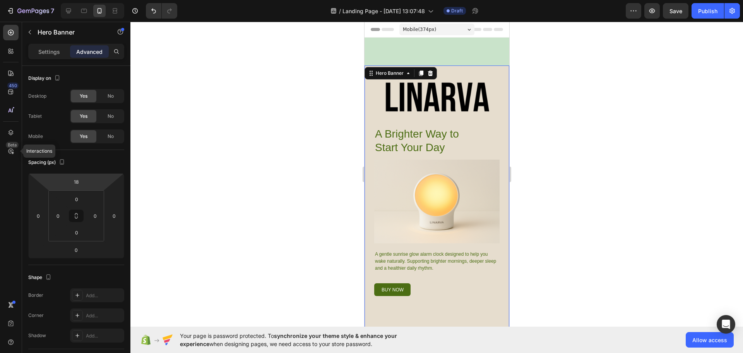
type input "16"
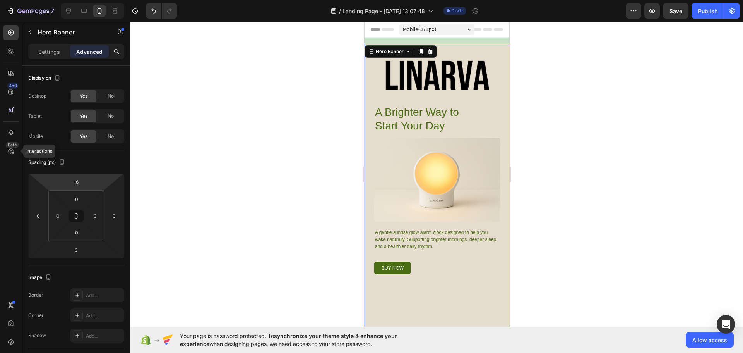
drag, startPoint x: 77, startPoint y: 174, endPoint x: 82, endPoint y: 195, distance: 21.9
click at [82, 0] on html "7 Version history / Landing Page - [DATE] 13:07:48 Draft Preview Save Publish 4…" at bounding box center [371, 0] width 743 height 0
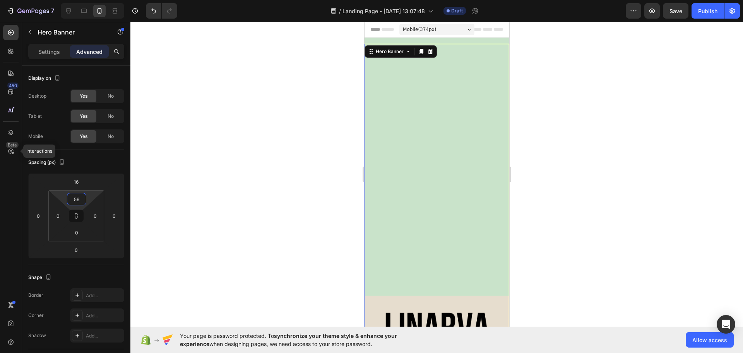
type input "0"
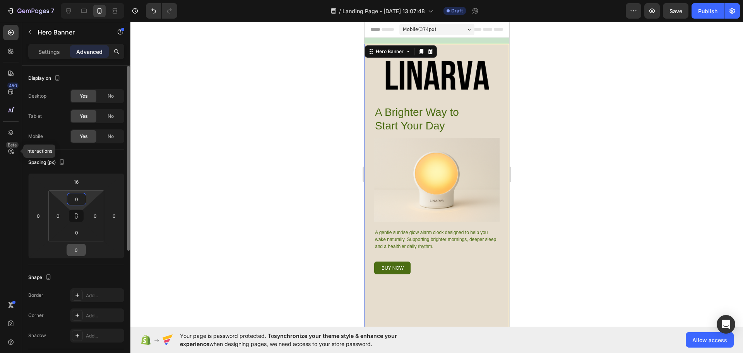
drag, startPoint x: 77, startPoint y: 191, endPoint x: 73, endPoint y: 254, distance: 63.6
click at [73, 0] on html "7 Version history / Landing Page - [DATE] 13:07:48 Draft Preview Save Publish 4…" at bounding box center [371, 0] width 743 height 0
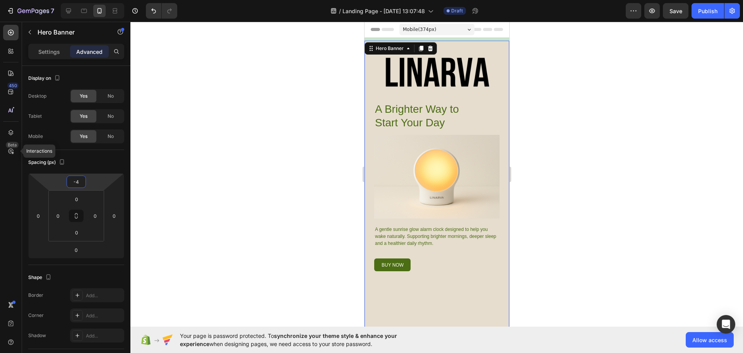
type input "-6"
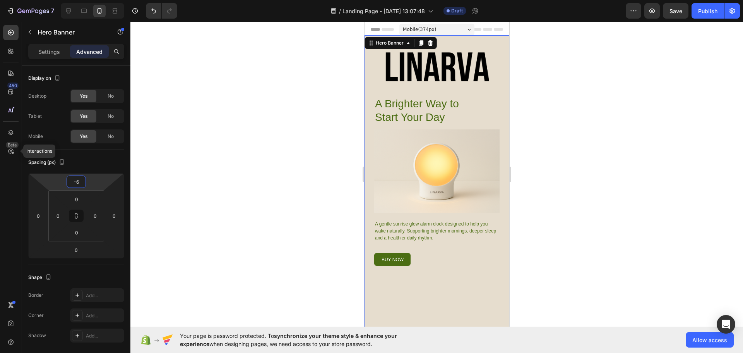
drag, startPoint x: 76, startPoint y: 174, endPoint x: 105, endPoint y: 178, distance: 29.3
click at [105, 0] on html "7 Version history / Landing Page - [DATE] 13:07:48 Draft Preview Save Publish 4…" at bounding box center [371, 0] width 743 height 0
click at [432, 71] on img at bounding box center [436, 67] width 125 height 44
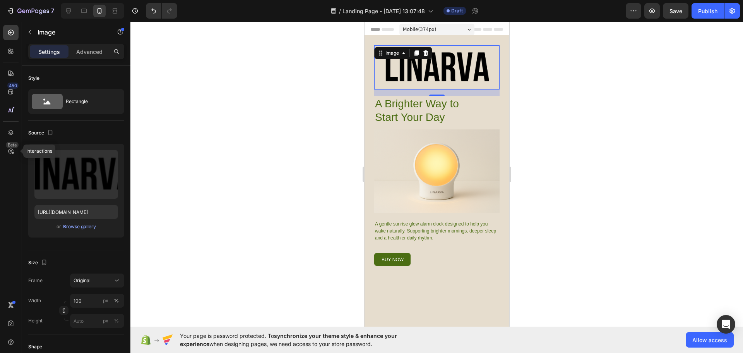
click at [439, 47] on img at bounding box center [436, 67] width 125 height 44
click at [14, 72] on icon at bounding box center [11, 73] width 8 height 8
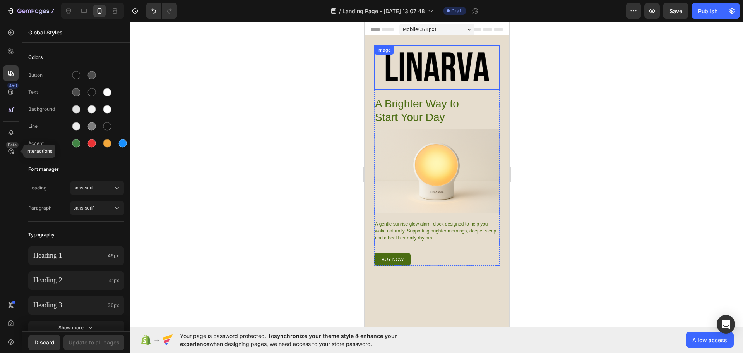
click at [431, 55] on img at bounding box center [436, 67] width 125 height 44
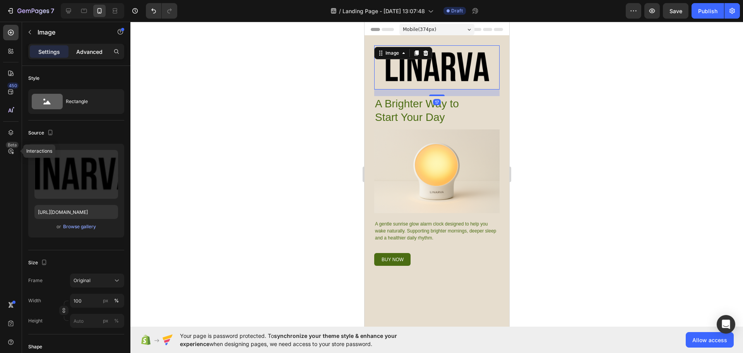
click at [92, 54] on p "Advanced" at bounding box center [89, 52] width 26 height 8
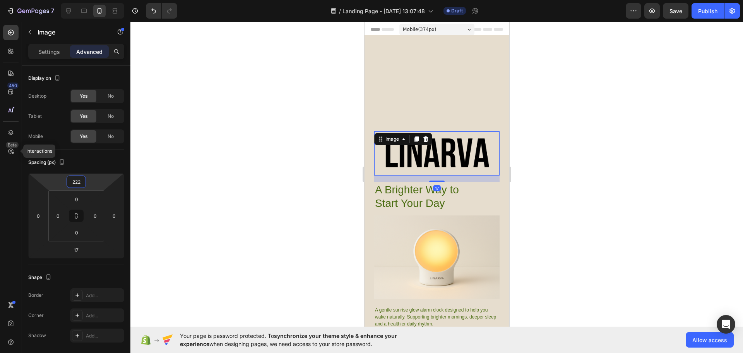
drag, startPoint x: 76, startPoint y: 174, endPoint x: 81, endPoint y: 131, distance: 43.3
click at [81, 0] on html "7 Version history / Landing Page - [DATE] 13:07:48 Draft Preview Save Publish 4…" at bounding box center [371, 0] width 743 height 0
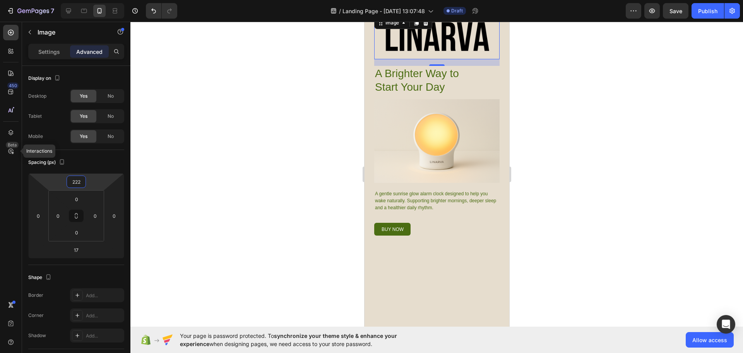
scroll to position [155, 0]
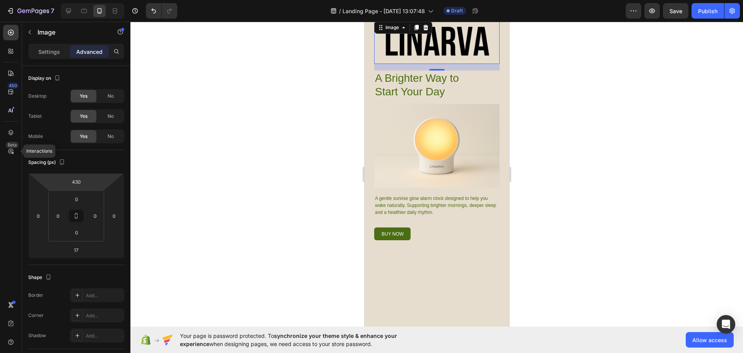
drag, startPoint x: 77, startPoint y: 174, endPoint x: 160, endPoint y: 127, distance: 95.6
click at [76, 0] on html "7 Version history / Landing Page - [DATE] 13:07:48 Draft Preview Save Publish 4…" at bounding box center [371, 0] width 743 height 0
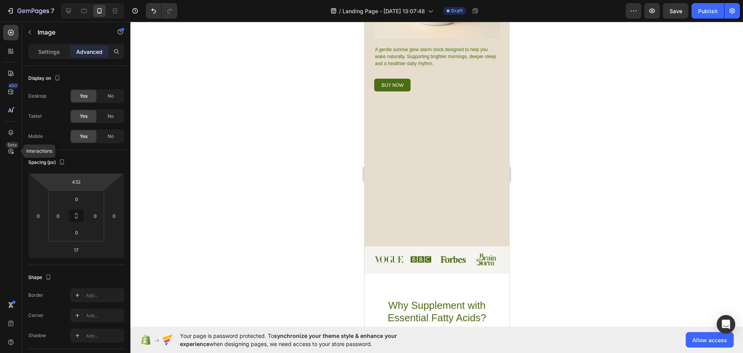
scroll to position [310, 0]
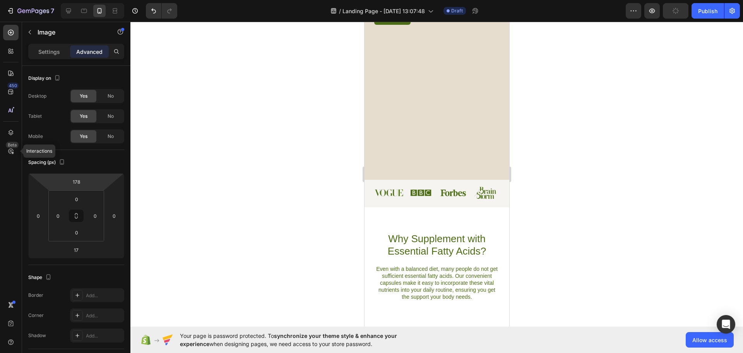
drag, startPoint x: 76, startPoint y: 174, endPoint x: 77, endPoint y: 223, distance: 49.2
click at [77, 0] on html "7 Version history / Landing Page - [DATE] 13:07:48 Draft Preview Publish 450 Be…" at bounding box center [371, 0] width 743 height 0
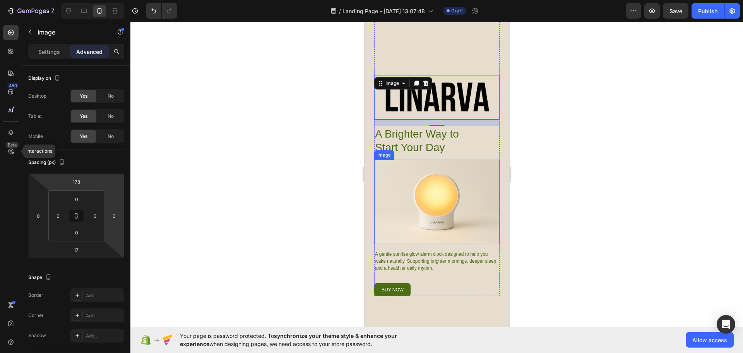
scroll to position [0, 0]
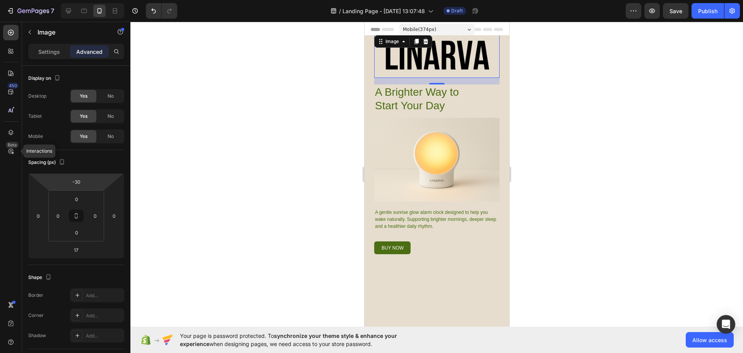
drag, startPoint x: 77, startPoint y: 174, endPoint x: 76, endPoint y: 214, distance: 40.3
click at [76, 0] on html "7 Version history / Landing Page - [DATE] 13:07:48 Draft Preview Save Publish 4…" at bounding box center [371, 0] width 743 height 0
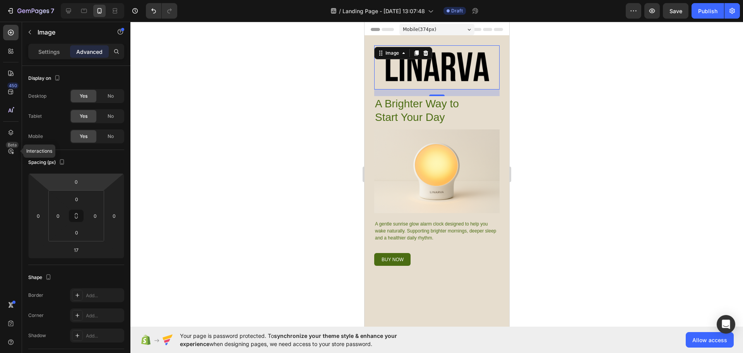
drag, startPoint x: 77, startPoint y: 175, endPoint x: 78, endPoint y: 169, distance: 5.9
click at [78, 0] on html "7 Version history / Landing Page - [DATE] 13:07:48 Draft Preview Save Publish 4…" at bounding box center [371, 0] width 743 height 0
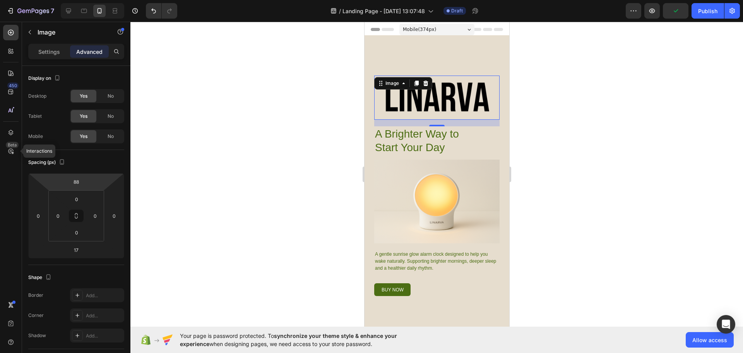
drag, startPoint x: 77, startPoint y: 190, endPoint x: 78, endPoint y: 173, distance: 17.1
click at [78, 0] on html "7 Version history / Landing Page - [DATE] 13:07:48 Draft Preview Publish 450 Be…" at bounding box center [371, 0] width 743 height 0
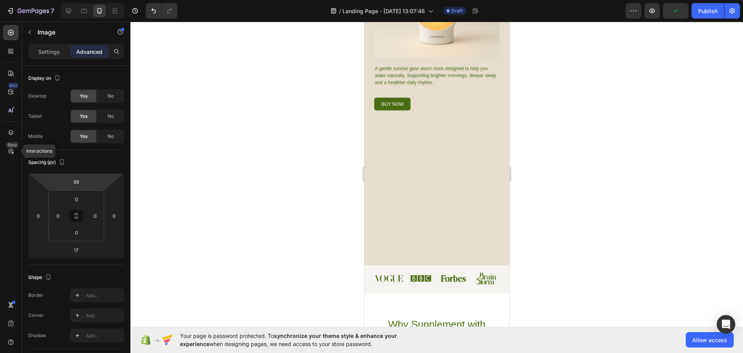
scroll to position [194, 0]
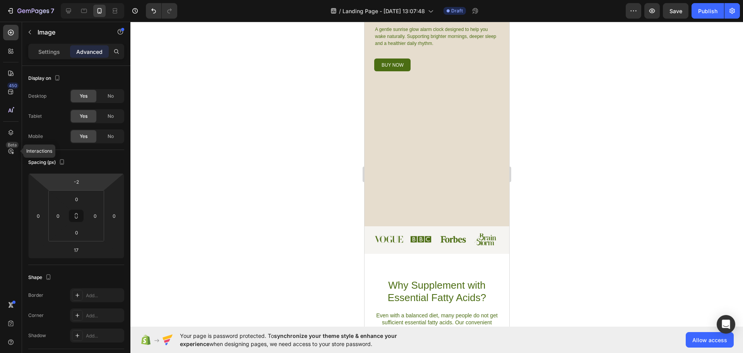
type input "0"
drag, startPoint x: 75, startPoint y: 189, endPoint x: 82, endPoint y: 206, distance: 18.3
click at [82, 0] on html "7 Version history / Landing Page - [DATE] 13:07:48 Draft Preview Save Publish 4…" at bounding box center [371, 0] width 743 height 0
click at [75, 204] on input "0" at bounding box center [76, 199] width 15 height 12
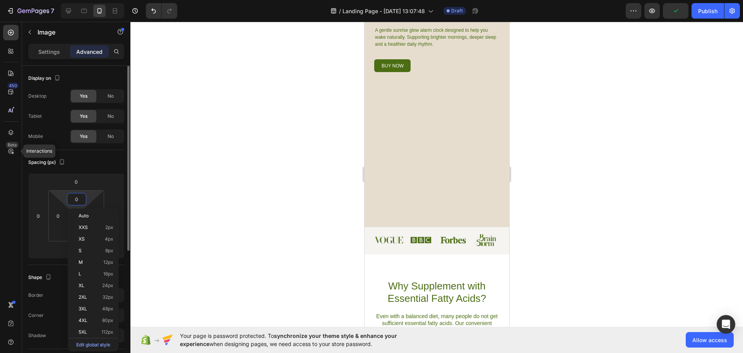
click at [94, 0] on html "7 Version history / Landing Page - [DATE] 13:07:48 Draft Preview Publish 450 Be…" at bounding box center [371, 0] width 743 height 0
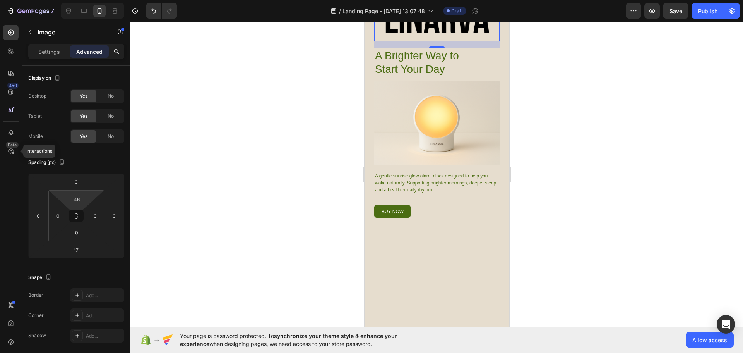
type input "0"
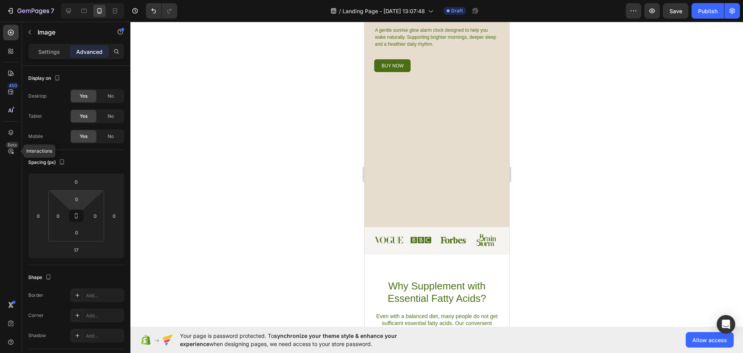
drag, startPoint x: 87, startPoint y: 197, endPoint x: 129, endPoint y: 250, distance: 67.5
click at [129, 0] on html "7 Version history / Landing Page - [DATE] 13:07:48 Draft Preview Save Publish 4…" at bounding box center [371, 0] width 743 height 0
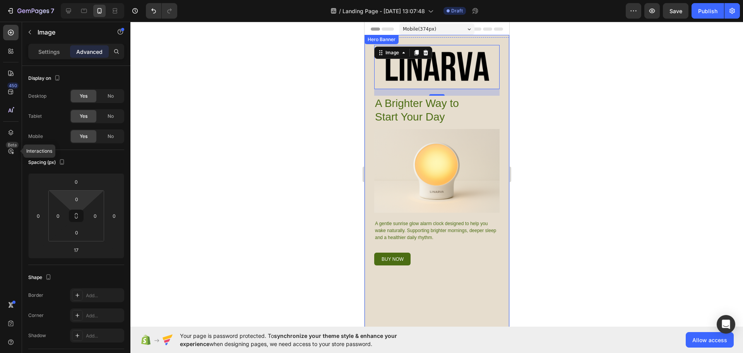
scroll to position [0, 0]
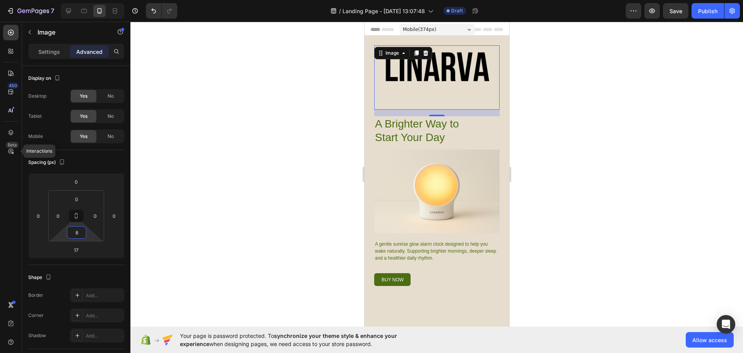
type input "0"
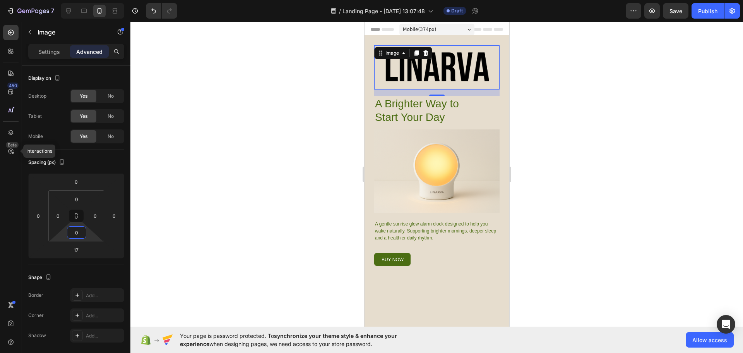
drag, startPoint x: 88, startPoint y: 231, endPoint x: 86, endPoint y: 247, distance: 16.4
click at [86, 0] on html "7 Version history / Landing Page - [DATE] 13:07:48 Draft Preview Save Publish 4…" at bounding box center [371, 0] width 743 height 0
type input "23"
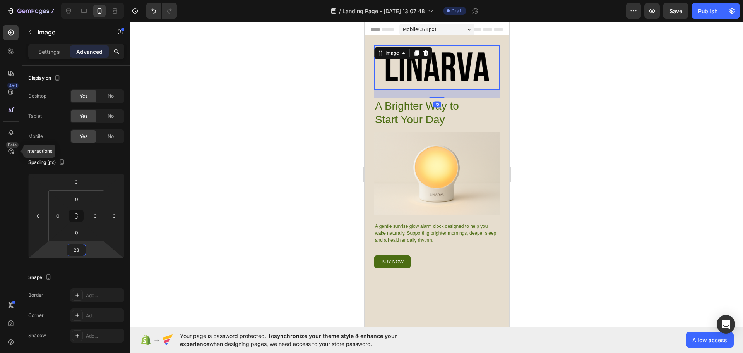
drag, startPoint x: 87, startPoint y: 247, endPoint x: 92, endPoint y: 246, distance: 5.5
click at [92, 0] on html "7 Version history / Landing Page - [DATE] 13:07:48 Draft Preview Save Publish 4…" at bounding box center [371, 0] width 743 height 0
click at [251, 206] on div at bounding box center [436, 187] width 613 height 331
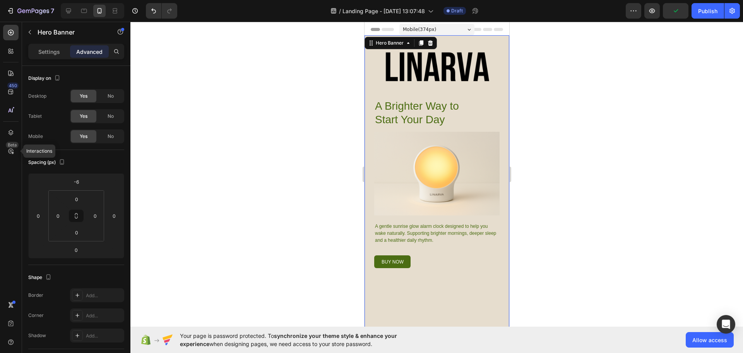
click at [425, 40] on div "Image A Brighter Way to Start Your Day Heading Image A gentle sunrise glow alar…" at bounding box center [436, 228] width 145 height 387
click at [446, 39] on div "Image A Brighter Way to Start Your Day Heading Image A gentle sunrise glow alar…" at bounding box center [436, 228] width 145 height 387
click at [373, 45] on icon at bounding box center [371, 43] width 6 height 6
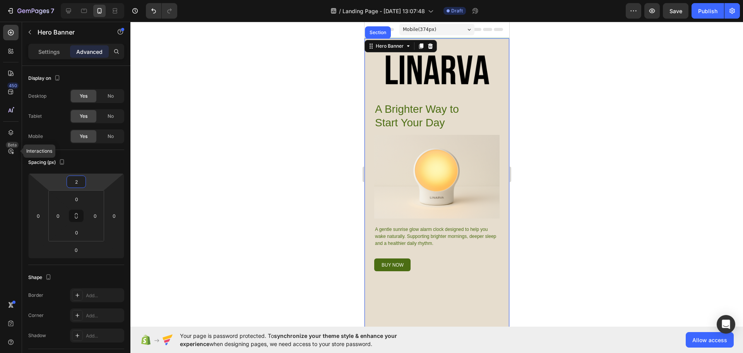
type input "0"
click at [88, 0] on html "7 Version history / Landing Page - [DATE] 13:07:48 Draft Preview Save Publish 4…" at bounding box center [371, 0] width 743 height 0
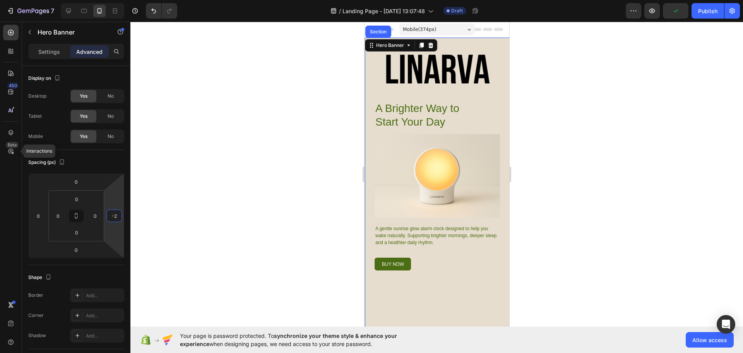
type input "0"
drag, startPoint x: 115, startPoint y: 228, endPoint x: 119, endPoint y: 228, distance: 4.3
click at [119, 0] on html "7 Version history / Landing Page - [DATE] 13:07:48 Draft Preview Publish 450 Be…" at bounding box center [371, 0] width 743 height 0
drag, startPoint x: 94, startPoint y: 247, endPoint x: 93, endPoint y: 251, distance: 4.9
click at [93, 0] on html "7 Version history / Landing Page - [DATE] 13:07:48 Draft Preview Save Publish 4…" at bounding box center [371, 0] width 743 height 0
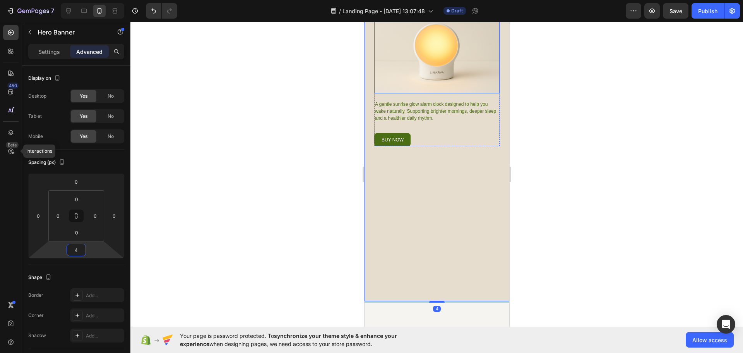
scroll to position [194, 0]
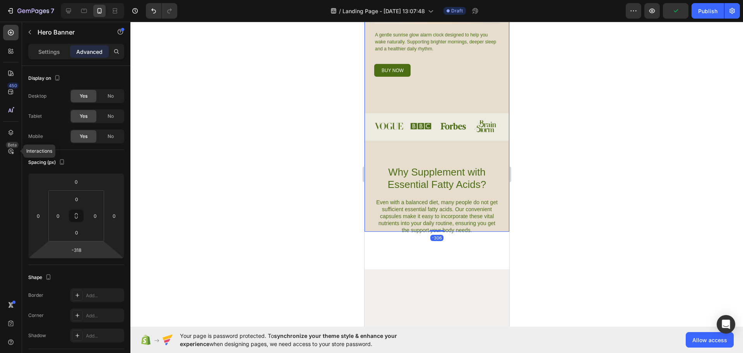
type input "-320"
drag, startPoint x: 93, startPoint y: 251, endPoint x: 151, endPoint y: 314, distance: 86.0
click at [151, 0] on div "7 Version history / Landing Page - [DATE] 13:07:48 Draft Preview Publish 450 Be…" at bounding box center [371, 0] width 743 height 0
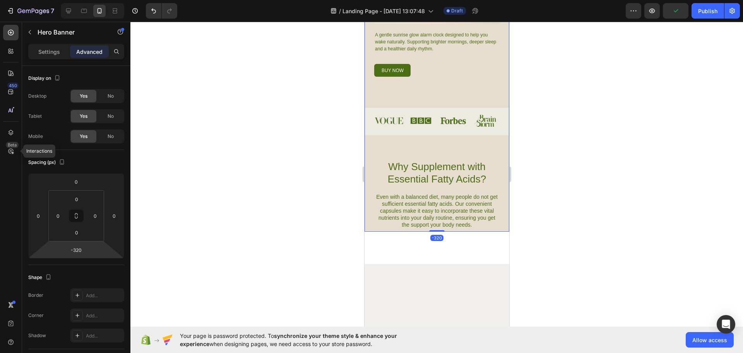
click at [328, 205] on div at bounding box center [436, 187] width 613 height 331
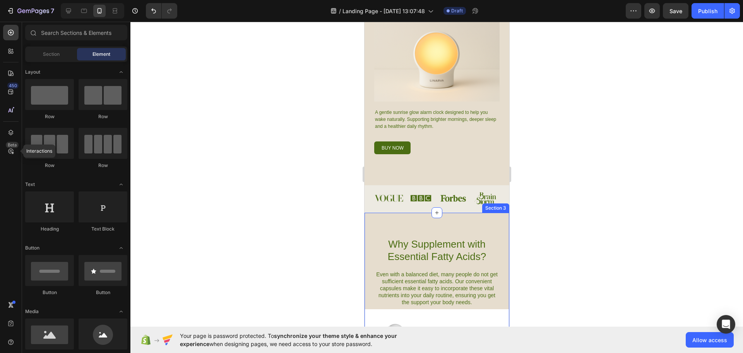
scroll to position [155, 0]
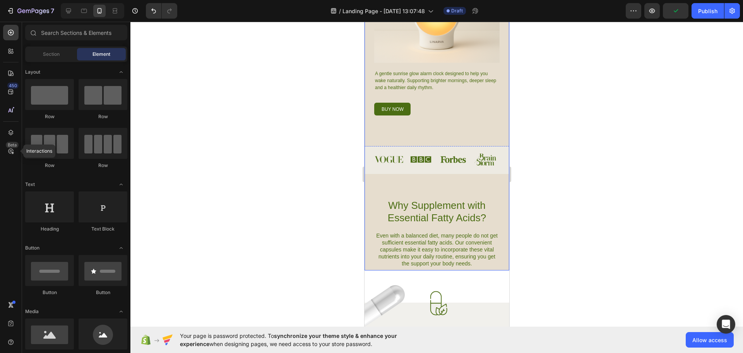
click at [459, 125] on div "Image A Brighter Way to Start Your Day Heading Image A gentle sunrise glow alar…" at bounding box center [436, 76] width 145 height 387
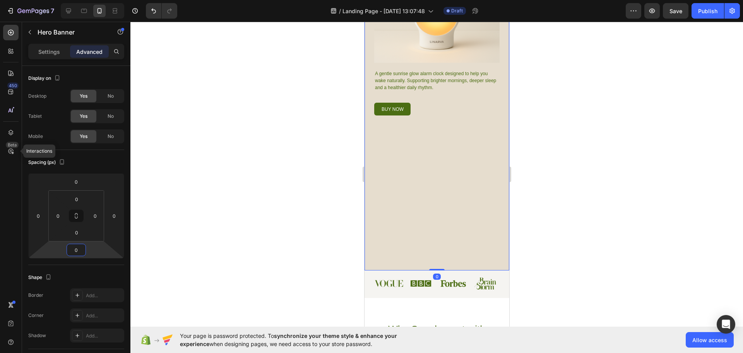
drag, startPoint x: 79, startPoint y: 242, endPoint x: 80, endPoint y: 180, distance: 61.9
click at [80, 0] on html "7 Version history / Landing Page - [DATE] 13:07:48 Draft Preview Save Publish 4…" at bounding box center [371, 0] width 743 height 0
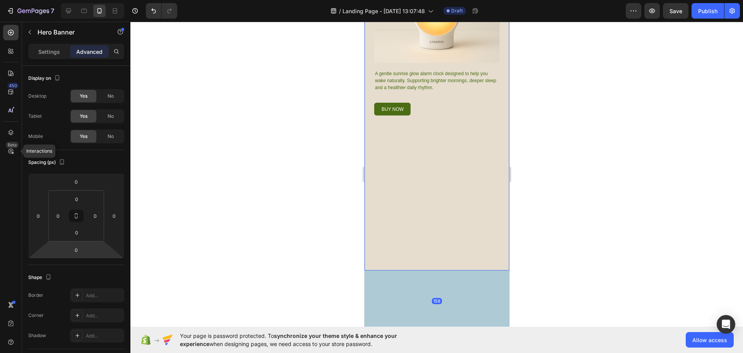
drag, startPoint x: 440, startPoint y: 263, endPoint x: 439, endPoint y: 324, distance: 61.2
click at [439, 329] on div at bounding box center [436, 330] width 15 height 2
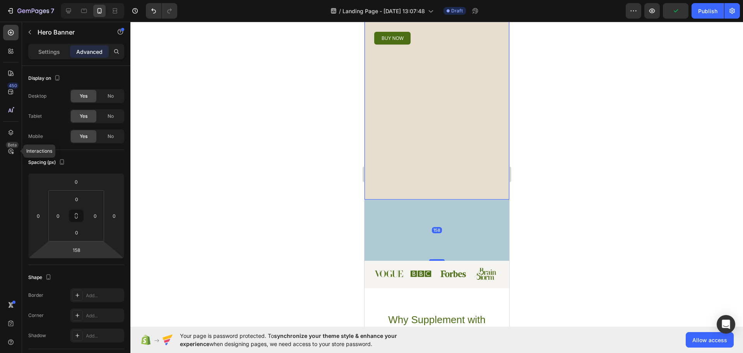
scroll to position [232, 0]
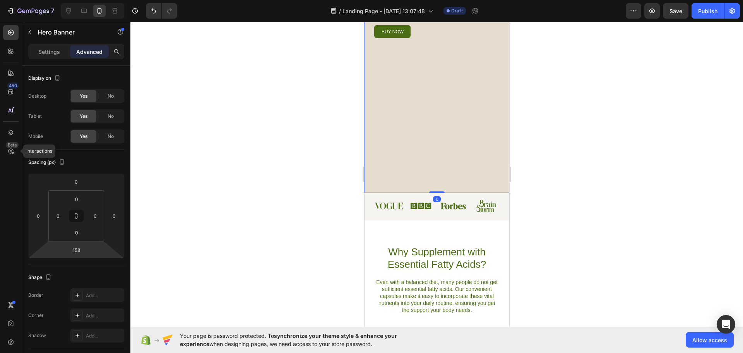
drag, startPoint x: 434, startPoint y: 247, endPoint x: 437, endPoint y: 80, distance: 167.2
type input "0"
click at [74, 252] on input "0" at bounding box center [76, 250] width 15 height 12
type input "-40"
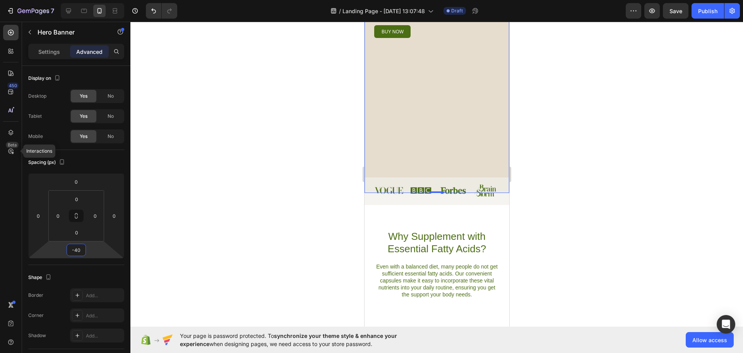
click at [207, 206] on div at bounding box center [436, 187] width 613 height 331
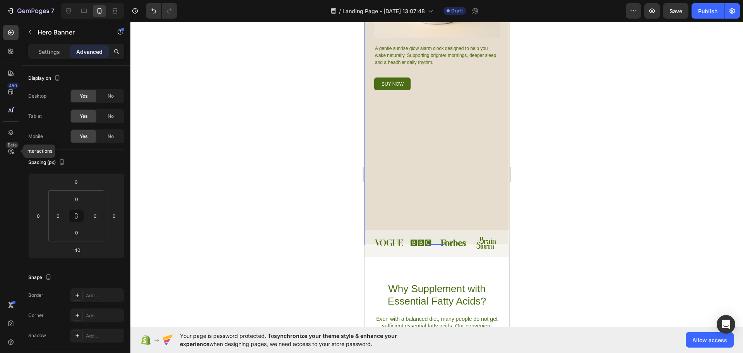
scroll to position [194, 0]
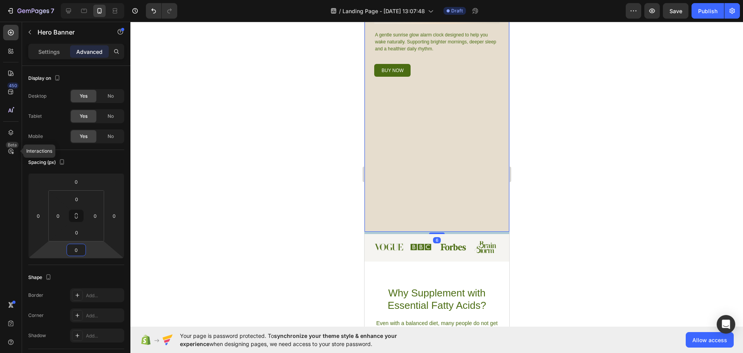
type input "-2"
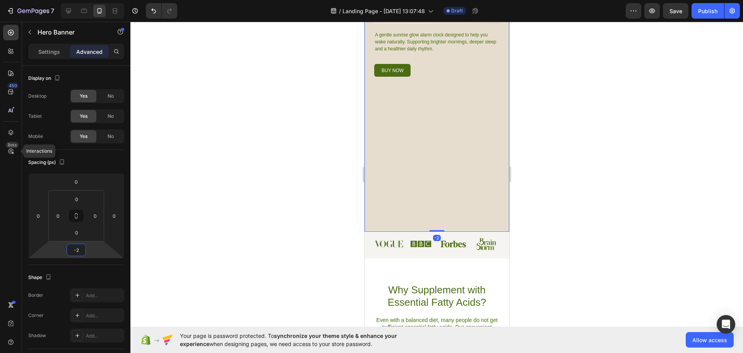
drag, startPoint x: 93, startPoint y: 248, endPoint x: 98, endPoint y: 241, distance: 8.7
click at [98, 0] on html "7 Version history / Landing Page - [DATE] 13:07:48 Draft Preview Save Publish 4…" at bounding box center [371, 0] width 743 height 0
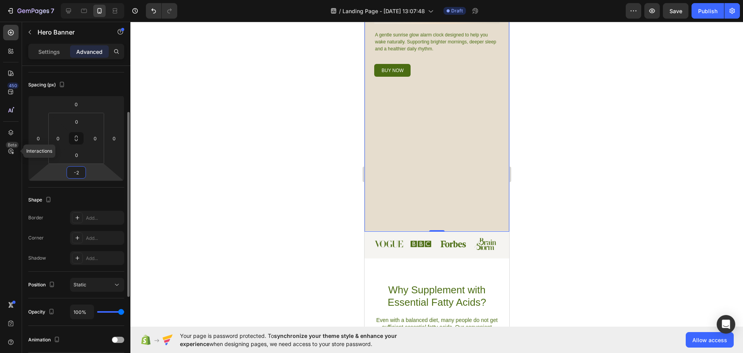
scroll to position [155, 0]
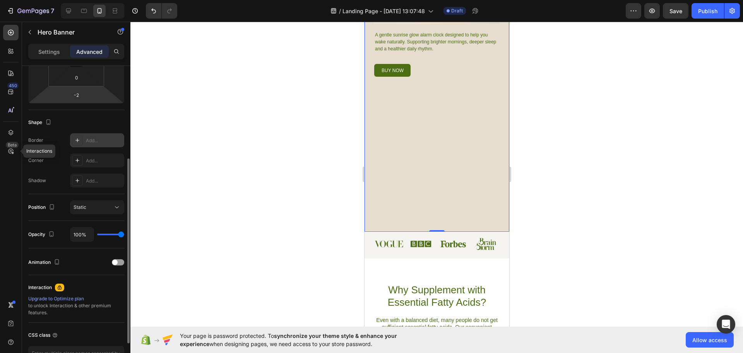
click at [93, 137] on div "Add..." at bounding box center [104, 140] width 36 height 7
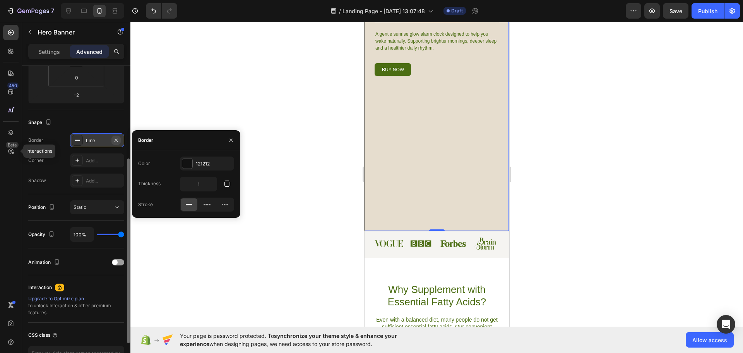
click at [115, 139] on icon "button" at bounding box center [116, 139] width 3 height 3
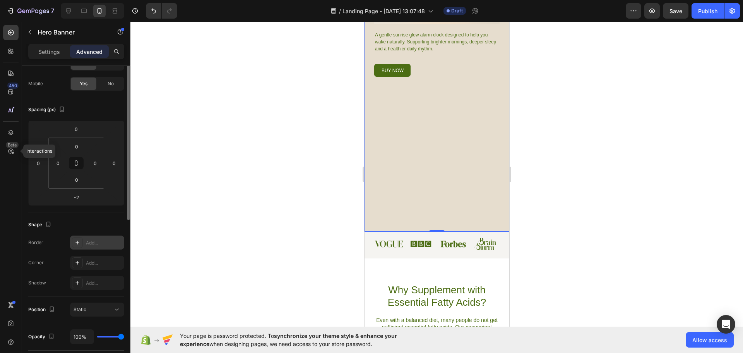
scroll to position [14, 0]
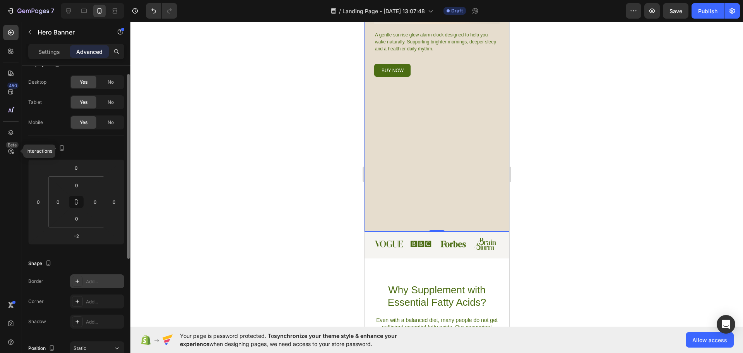
click at [33, 151] on div "Spacing (px)" at bounding box center [47, 148] width 38 height 10
click at [12, 147] on div "Beta" at bounding box center [12, 145] width 13 height 6
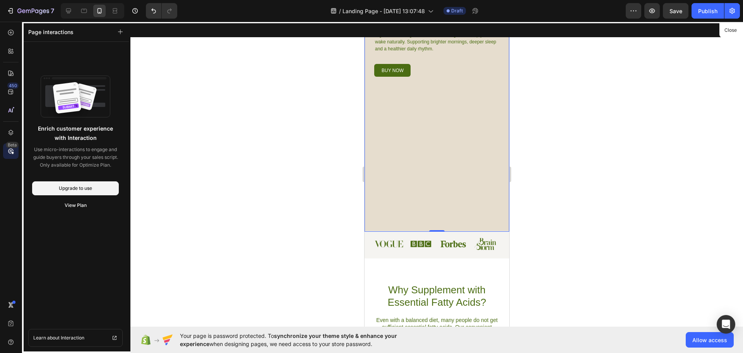
click at [432, 171] on div at bounding box center [436, 174] width 145 height 305
click at [12, 132] on icon at bounding box center [11, 133] width 8 height 8
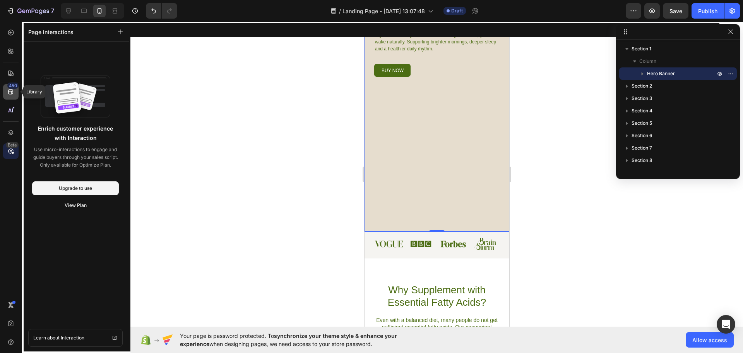
click at [12, 86] on div "450" at bounding box center [12, 85] width 11 height 6
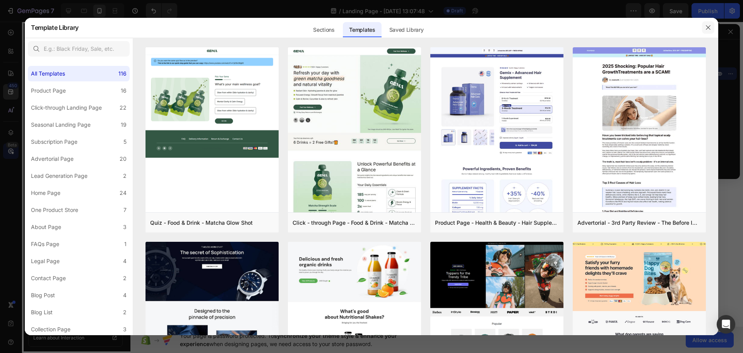
click at [711, 24] on button "button" at bounding box center [708, 27] width 12 height 12
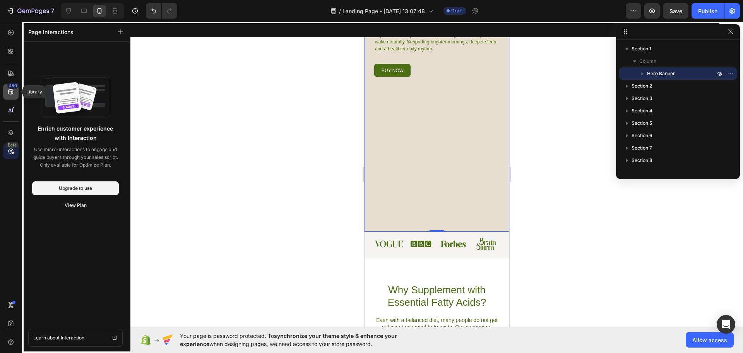
click at [13, 87] on div "450" at bounding box center [12, 85] width 11 height 6
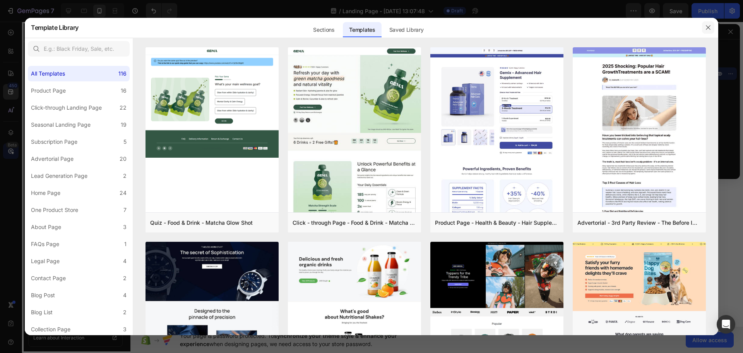
click at [707, 28] on icon "button" at bounding box center [708, 27] width 6 height 6
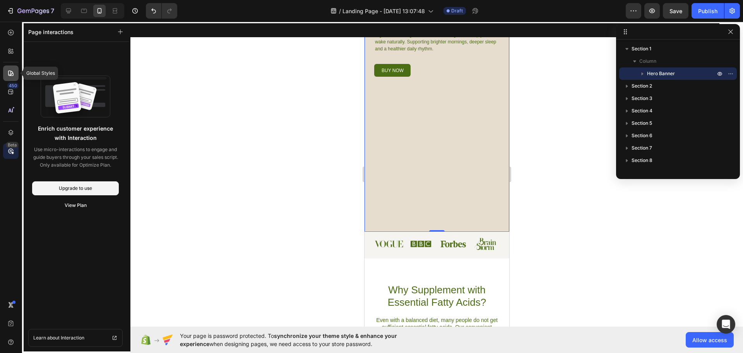
click at [9, 74] on icon at bounding box center [11, 73] width 8 height 8
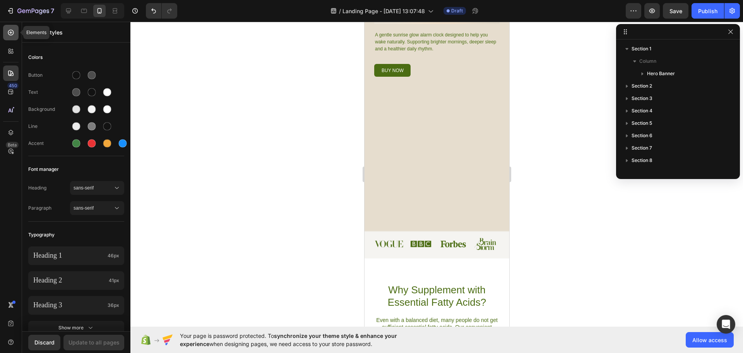
click at [11, 32] on icon at bounding box center [11, 33] width 8 height 8
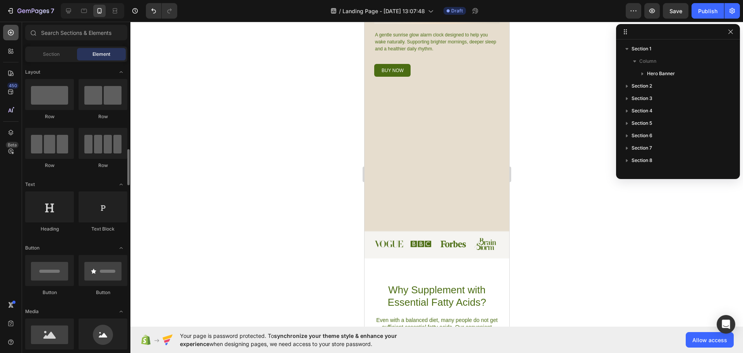
scroll to position [77, 0]
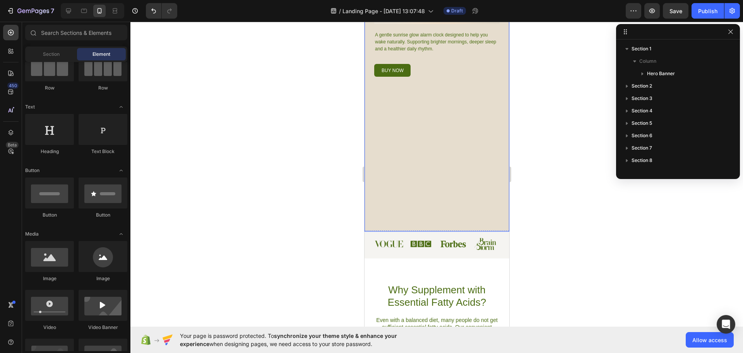
click at [449, 190] on div "Image A Brighter Way to Start Your Day Heading Image A gentle sunrise glow alar…" at bounding box center [436, 37] width 145 height 387
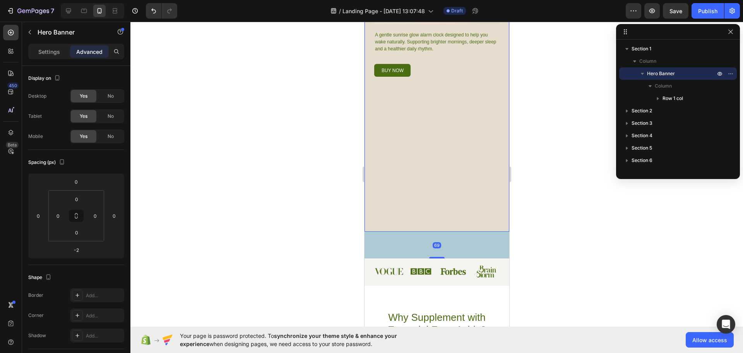
drag, startPoint x: 437, startPoint y: 224, endPoint x: 446, endPoint y: 252, distance: 29.4
click at [446, 231] on div "69" at bounding box center [436, 231] width 145 height 0
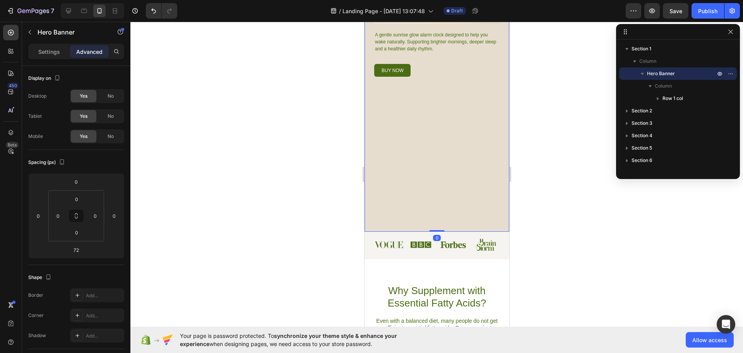
drag, startPoint x: 438, startPoint y: 253, endPoint x: 451, endPoint y: 201, distance: 53.8
click at [451, 202] on div "Image A Brighter Way to Start Your Day Heading Image A gentle sunrise glow alar…" at bounding box center [436, 37] width 145 height 387
type input "0"
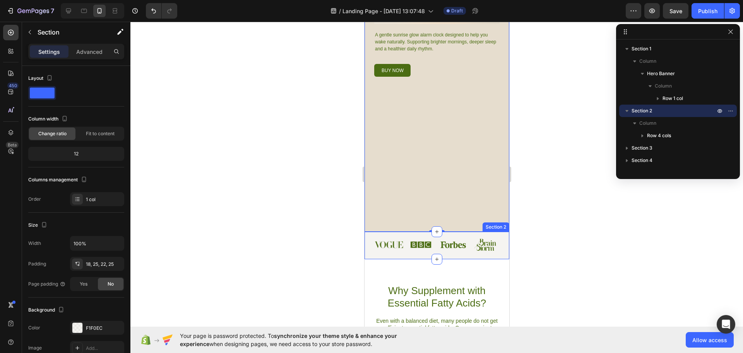
click at [463, 247] on div "Image Image Image Image Row Section 2" at bounding box center [436, 244] width 145 height 27
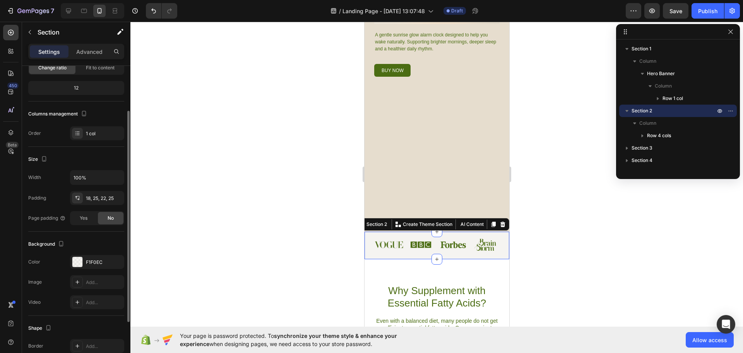
scroll to position [0, 0]
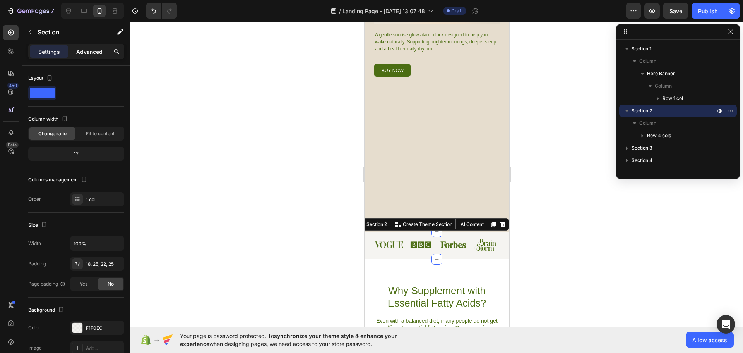
click at [92, 52] on p "Advanced" at bounding box center [89, 52] width 26 height 8
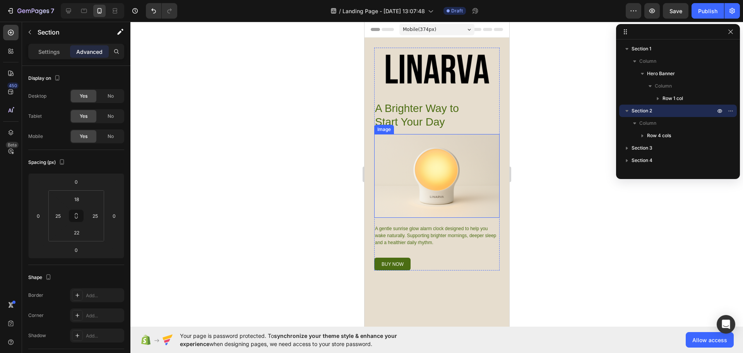
click at [423, 170] on img at bounding box center [436, 176] width 125 height 84
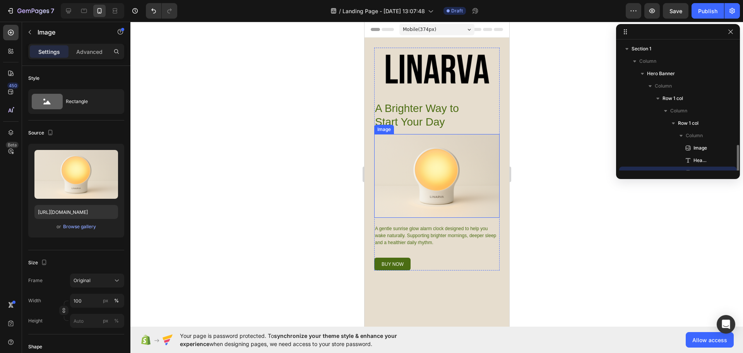
scroll to position [72, 0]
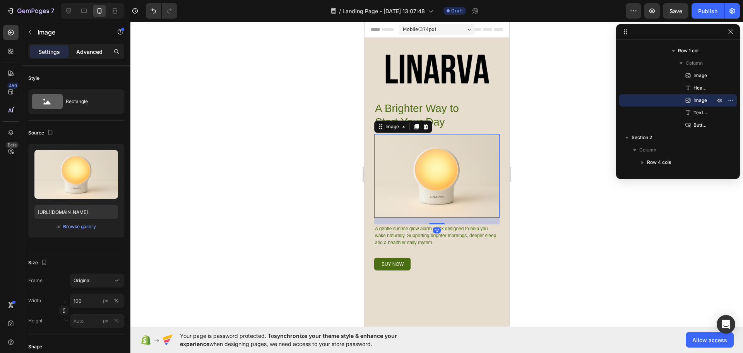
click at [87, 51] on p "Advanced" at bounding box center [89, 52] width 26 height 8
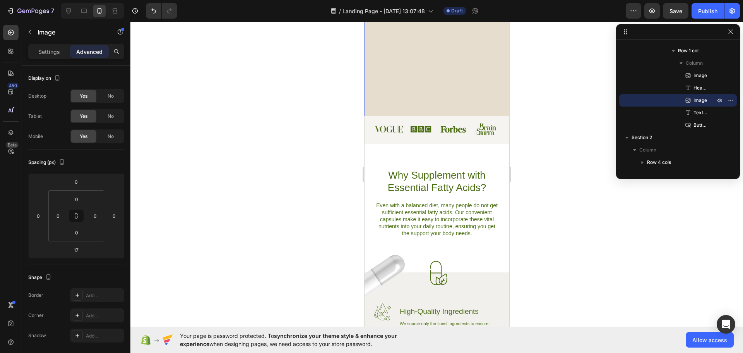
scroll to position [310, 0]
click at [435, 137] on div at bounding box center [436, 142] width 11 height 11
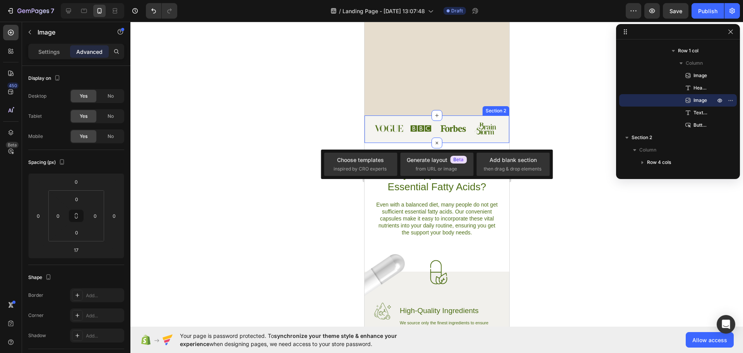
click at [448, 131] on div "Image Image Image Image Row Section 2" at bounding box center [436, 128] width 145 height 27
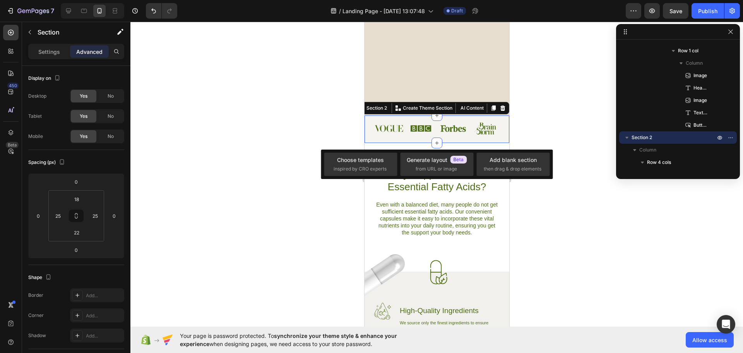
click at [450, 130] on div "Image Image Image Image Row Section 2 You can create reusable sections Create T…" at bounding box center [436, 128] width 145 height 27
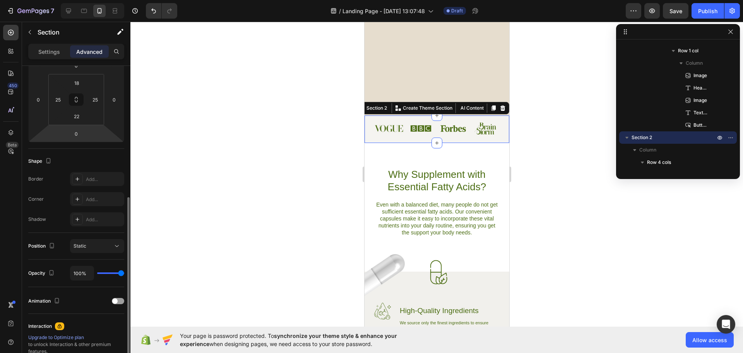
scroll to position [155, 0]
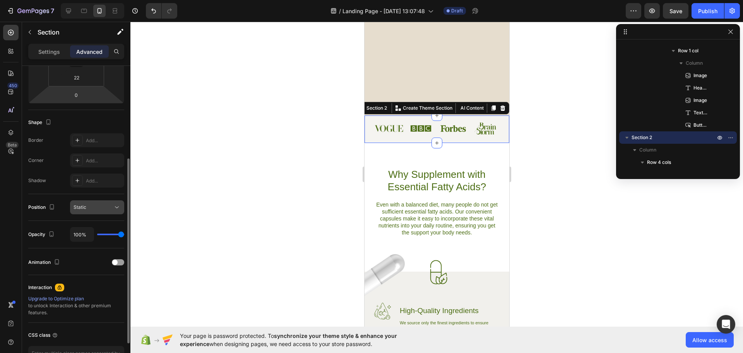
click at [93, 206] on div "Static" at bounding box center [93, 207] width 39 height 7
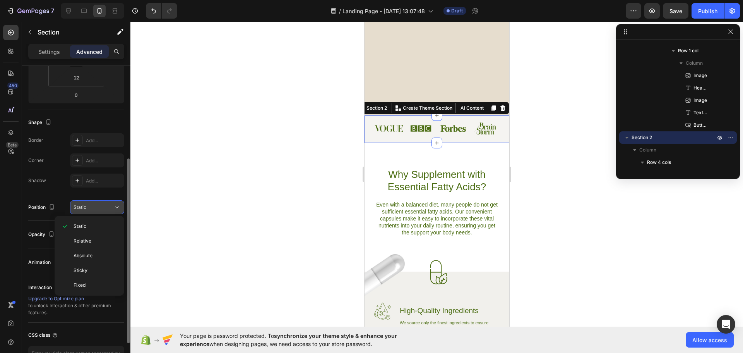
click at [93, 206] on div "Static" at bounding box center [93, 207] width 39 height 7
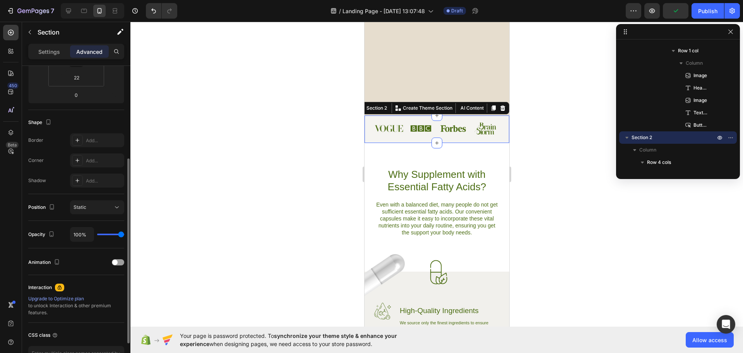
type input "96%"
type input "96"
type input "87%"
type input "87"
type input "81%"
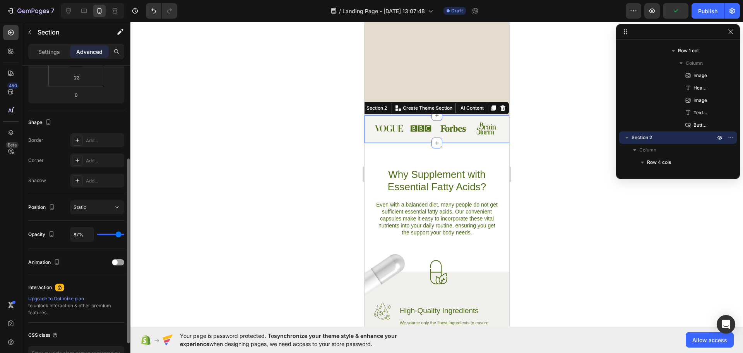
type input "81"
type input "74%"
type input "74"
type input "67%"
type input "67"
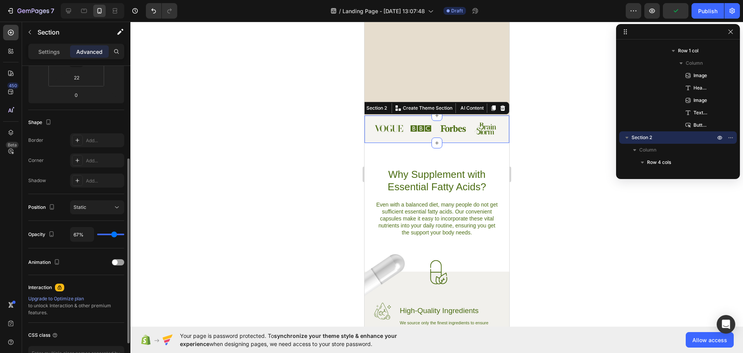
type input "59%"
type input "59"
type input "37%"
type input "37"
type input "30%"
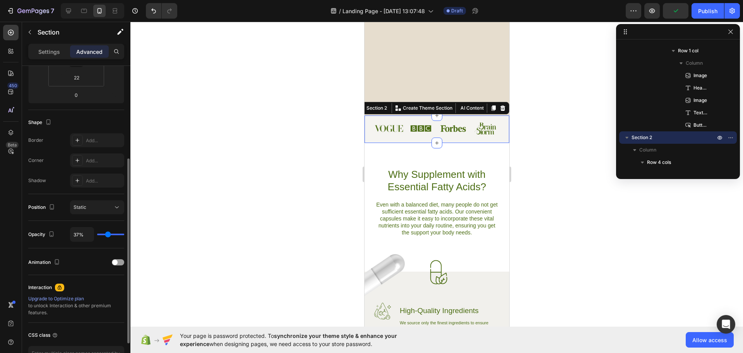
type input "30"
type input "2%"
type input "2"
type input "0%"
type input "0"
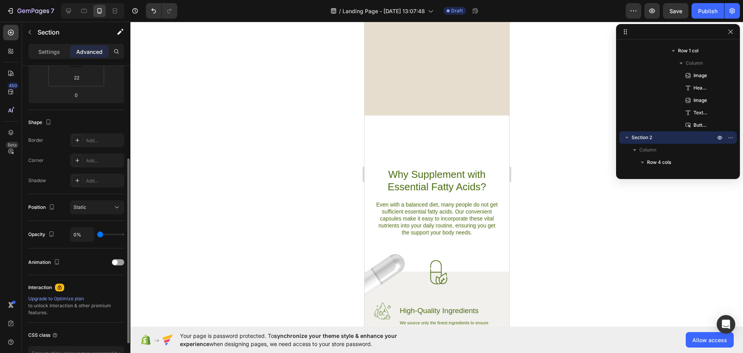
type input "9%"
type input "9"
type input "19%"
type input "19"
type input "26%"
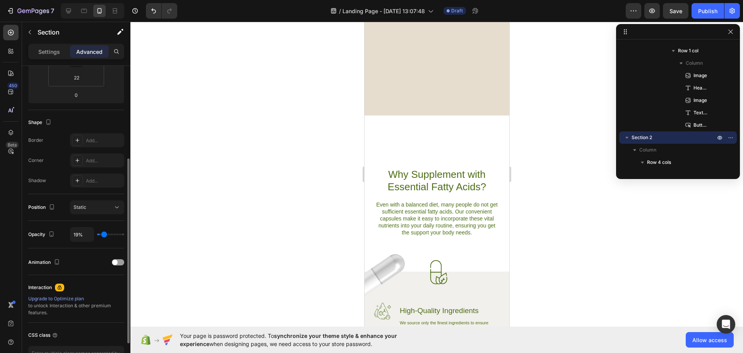
type input "26"
type input "30%"
type input "30"
type input "33%"
type input "33"
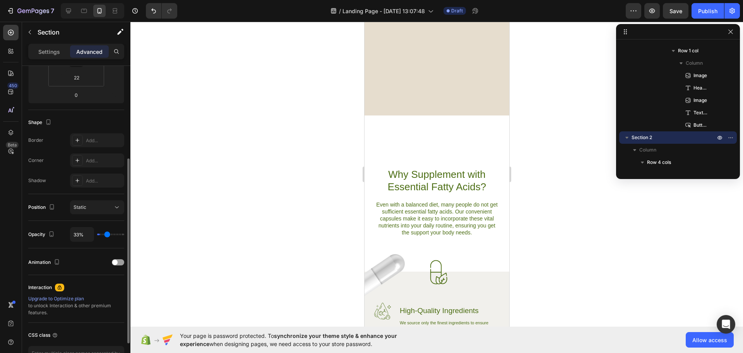
type input "35%"
type input "35"
type input "37%"
type input "37"
type input "39%"
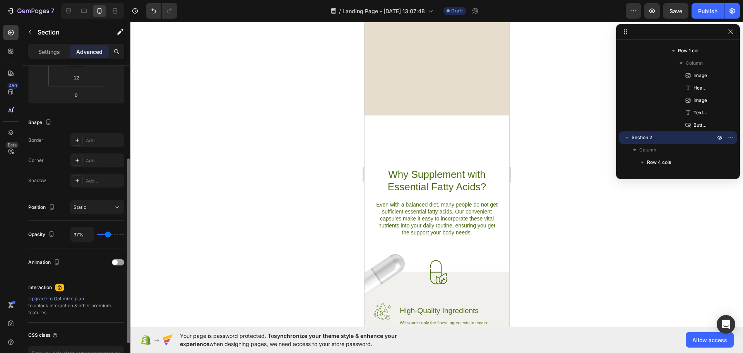
type input "39"
type input "41%"
type input "41"
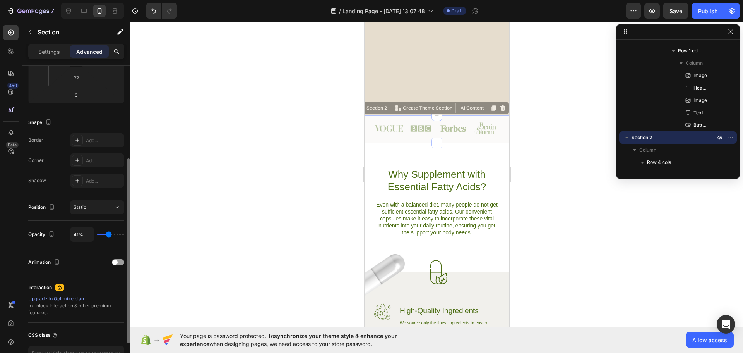
type input "43%"
type input "43"
type input "44%"
type input "44"
type input "46%"
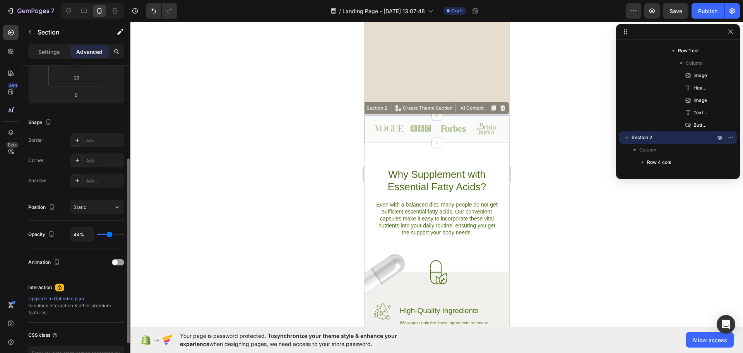
type input "46"
type input "52%"
type input "52"
type input "56%"
type input "56"
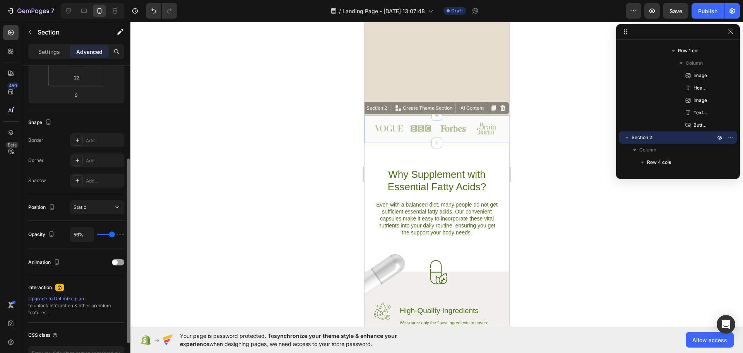
type input "61%"
type input "61"
type input "65%"
type input "65"
type input "70%"
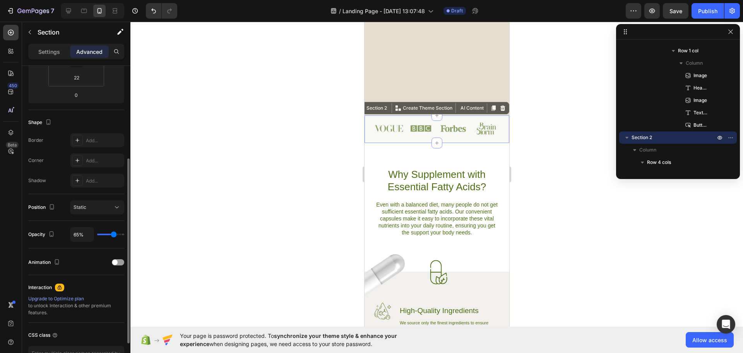
type input "70"
type input "74%"
type input "74"
type input "76%"
type input "76"
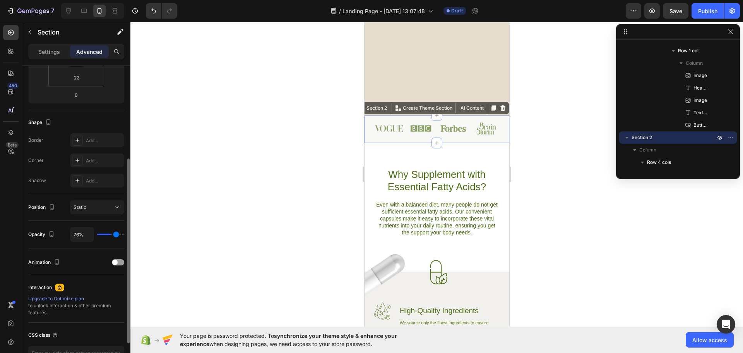
type input "78%"
type input "78"
type input "80%"
type input "80"
type input "81%"
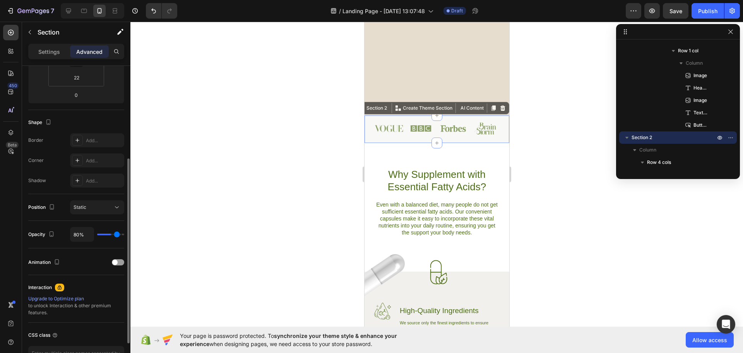
type input "81"
type input "85%"
type input "85"
type input "89%"
type input "89"
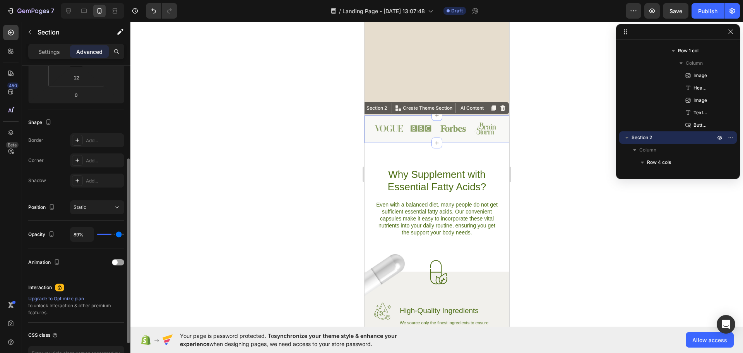
type input "93%"
type input "93"
type input "100%"
type input "100"
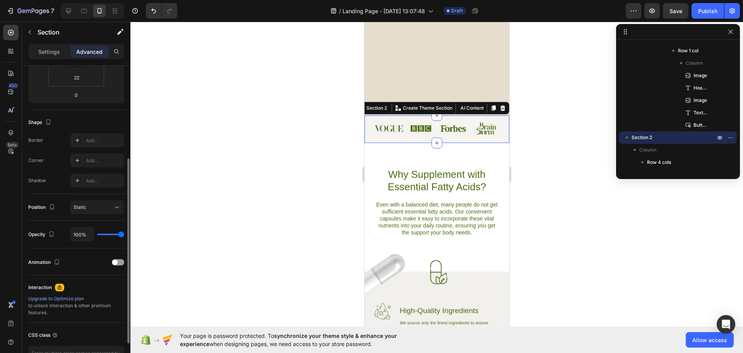
drag, startPoint x: 121, startPoint y: 233, endPoint x: 151, endPoint y: 238, distance: 30.1
click at [124, 235] on input "range" at bounding box center [110, 234] width 27 height 2
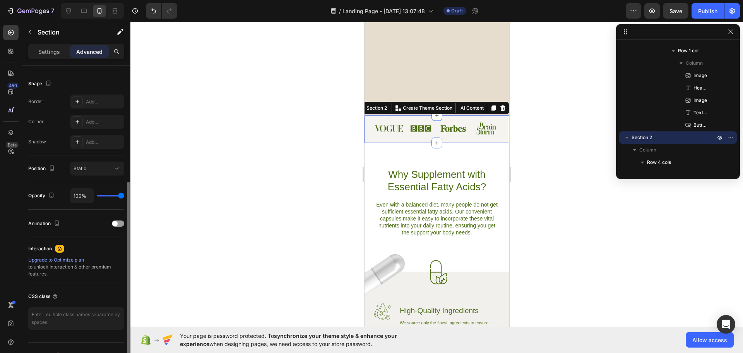
scroll to position [207, 0]
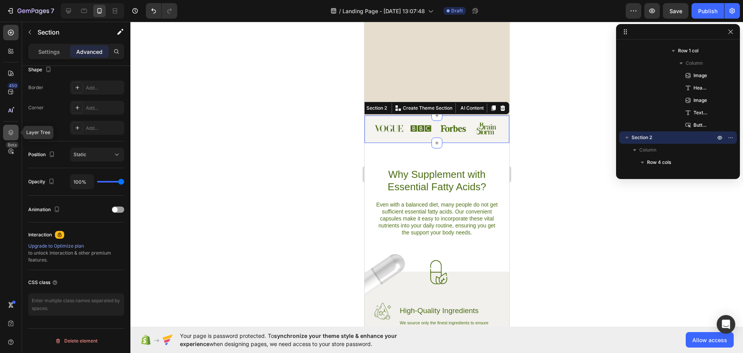
click at [10, 134] on icon at bounding box center [11, 133] width 8 height 8
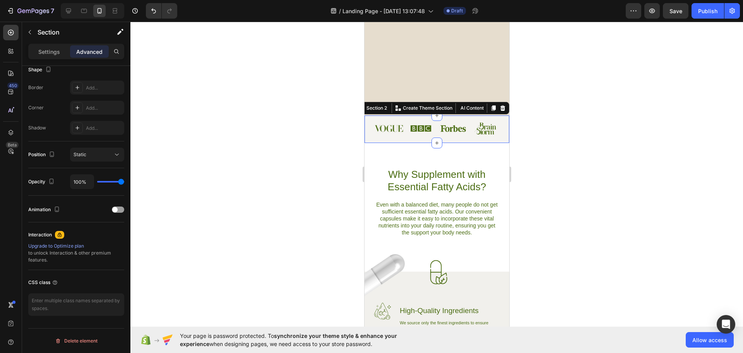
click at [259, 120] on div at bounding box center [436, 187] width 613 height 331
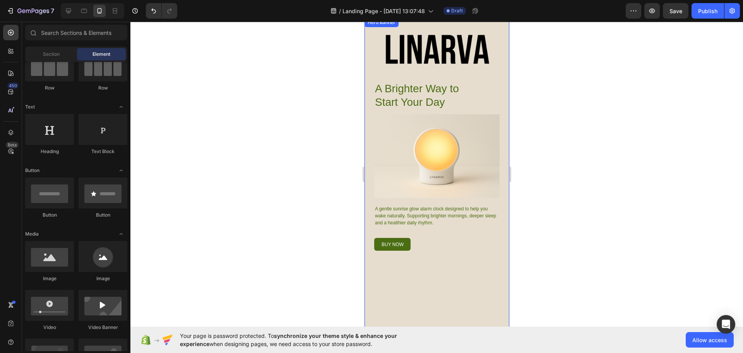
scroll to position [0, 0]
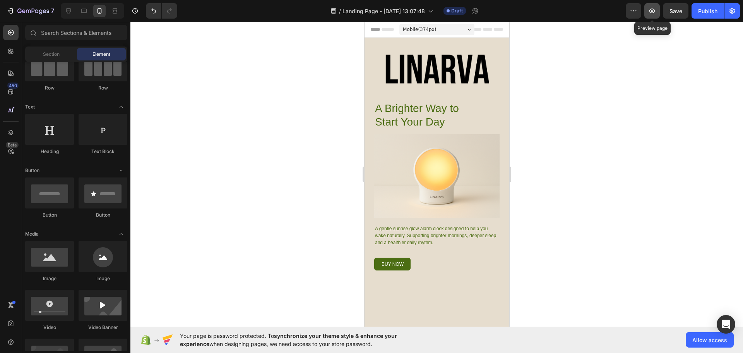
click at [655, 15] on button "button" at bounding box center [651, 10] width 15 height 15
click at [67, 10] on icon at bounding box center [69, 11] width 8 height 8
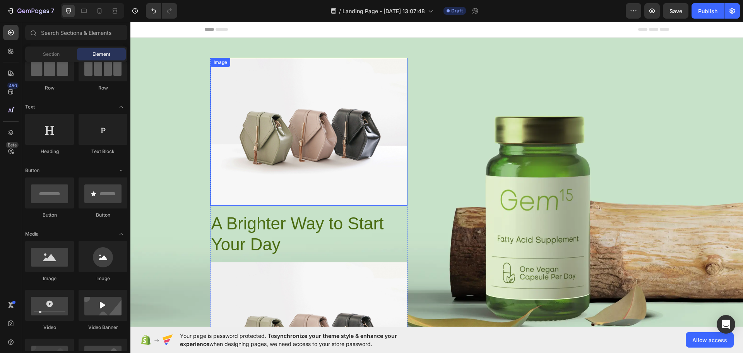
click at [303, 140] on img at bounding box center [309, 132] width 197 height 148
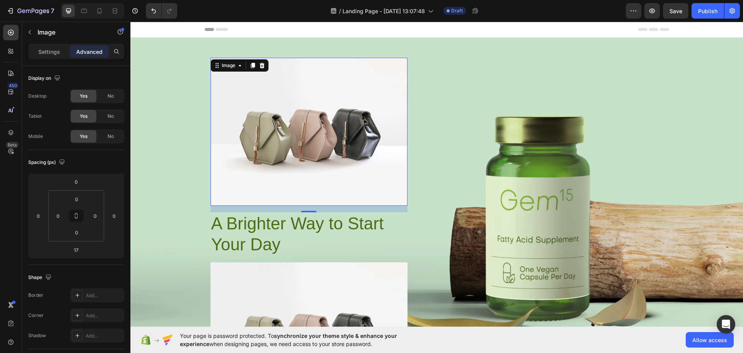
click at [304, 120] on img at bounding box center [309, 132] width 197 height 148
click at [57, 51] on p "Settings" at bounding box center [49, 52] width 22 height 8
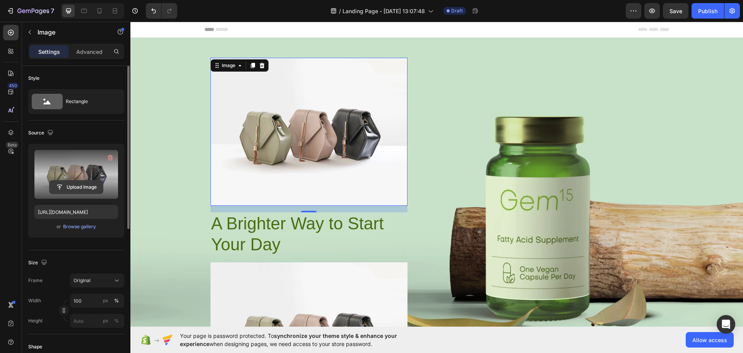
click at [78, 183] on input "file" at bounding box center [76, 186] width 53 height 13
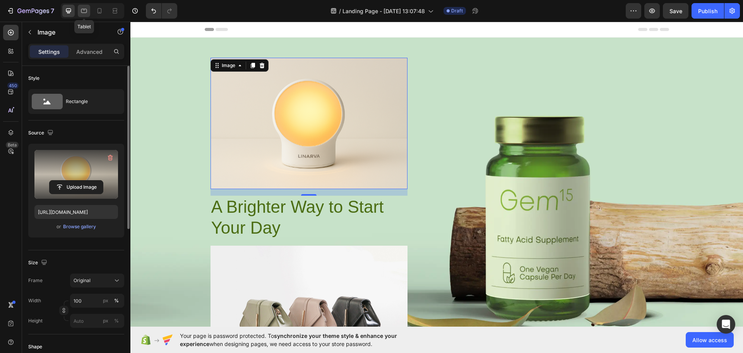
click at [82, 10] on icon at bounding box center [84, 11] width 8 height 8
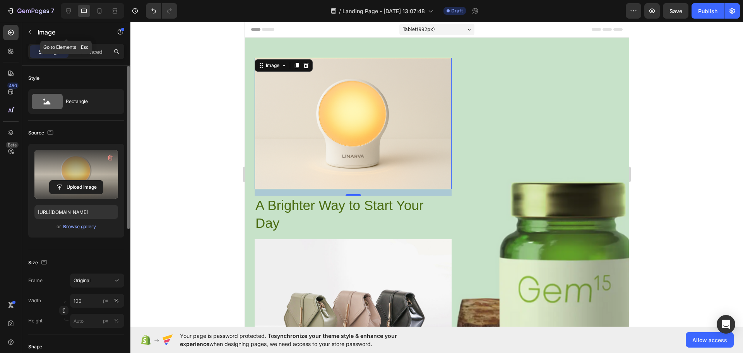
scroll to position [9, 0]
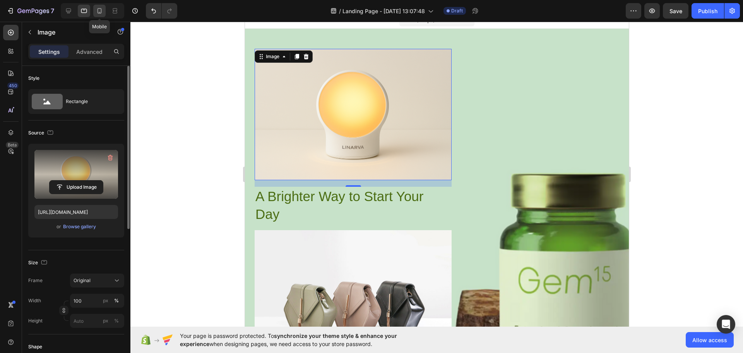
click at [101, 10] on icon at bounding box center [100, 10] width 4 height 5
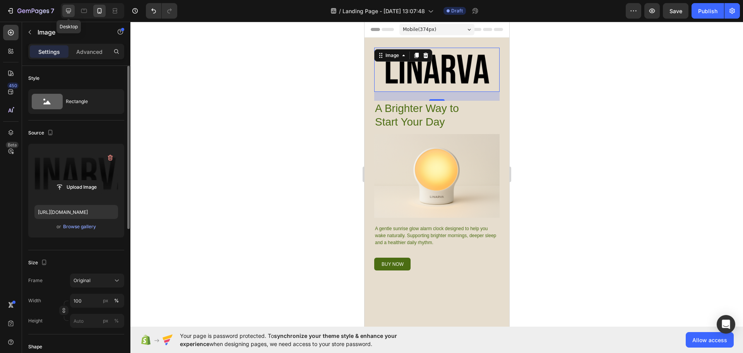
click at [67, 10] on icon at bounding box center [68, 11] width 5 height 5
type input "[URL][DOMAIN_NAME]"
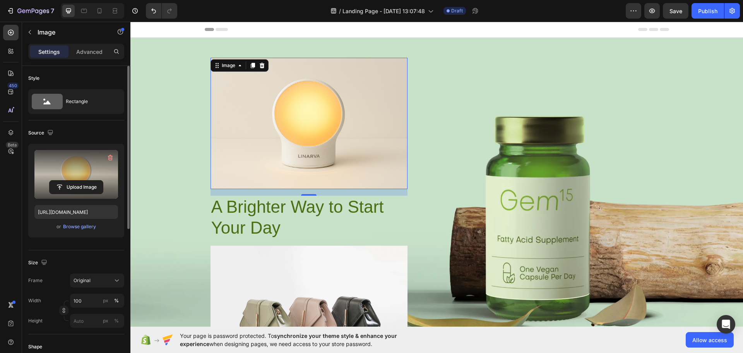
scroll to position [9, 0]
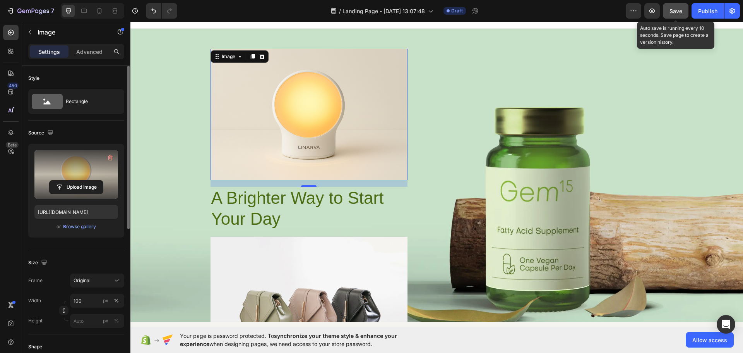
click at [672, 10] on span "Save" at bounding box center [676, 11] width 13 height 7
